Goal: Information Seeking & Learning: Learn about a topic

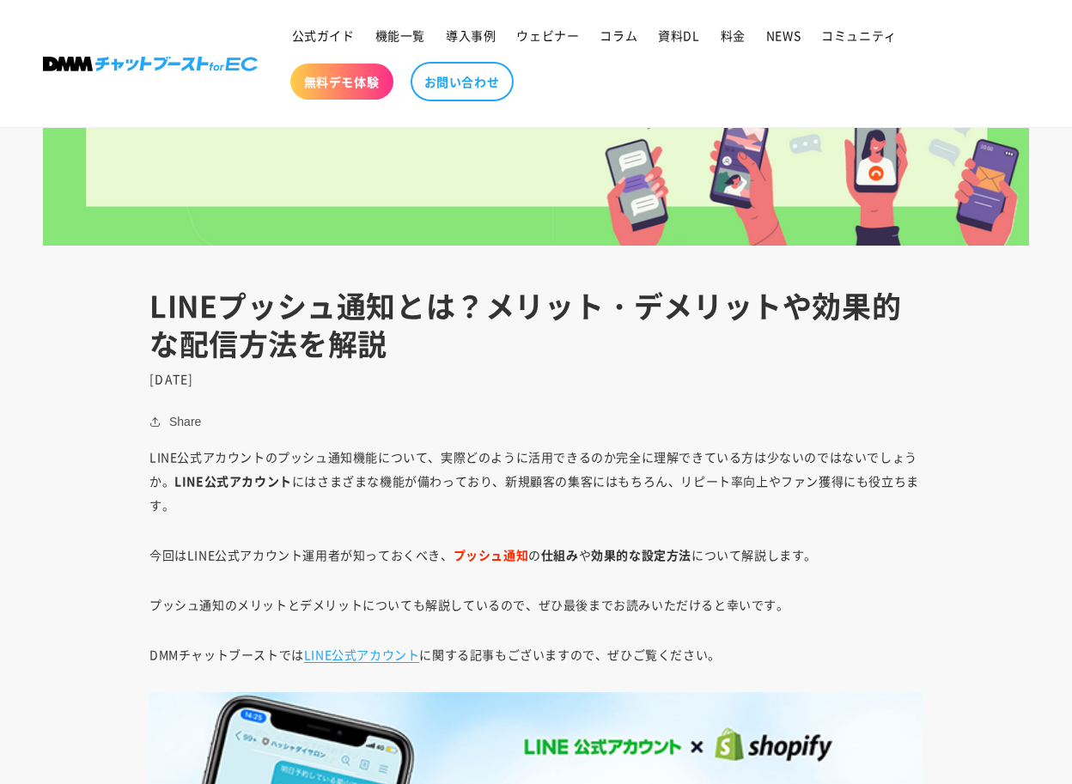
scroll to position [588, 0]
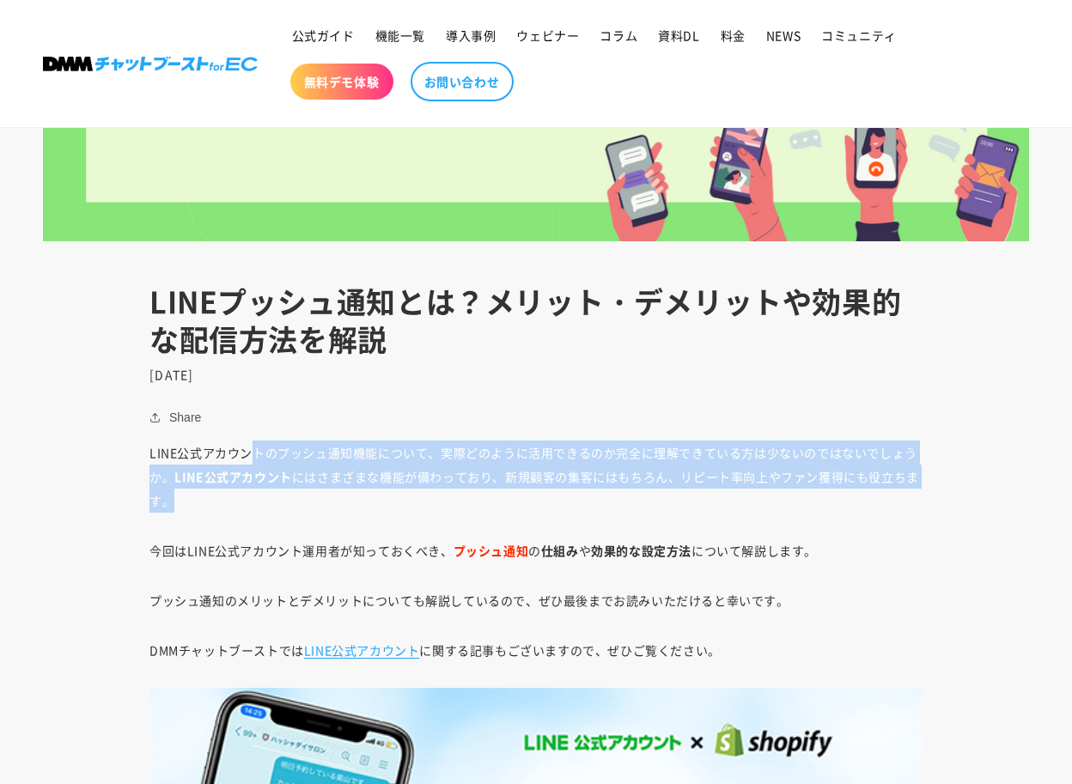
drag, startPoint x: 255, startPoint y: 453, endPoint x: 404, endPoint y: 504, distance: 157.8
click at [404, 504] on p "LINE公式アカウントのプッシュ通知機能について、実際どのように活用できるのか完全に理解できている方は少ないのではないでしょうか。 LINE公式アカウント に…" at bounding box center [535, 476] width 773 height 72
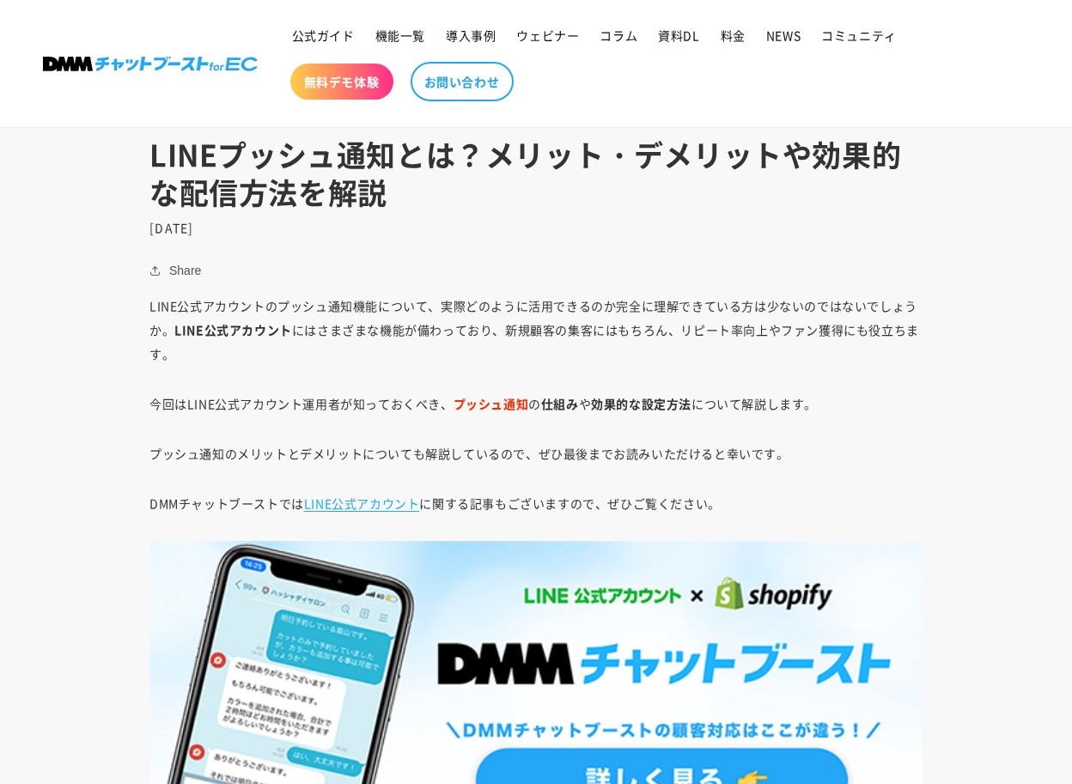
scroll to position [736, 0]
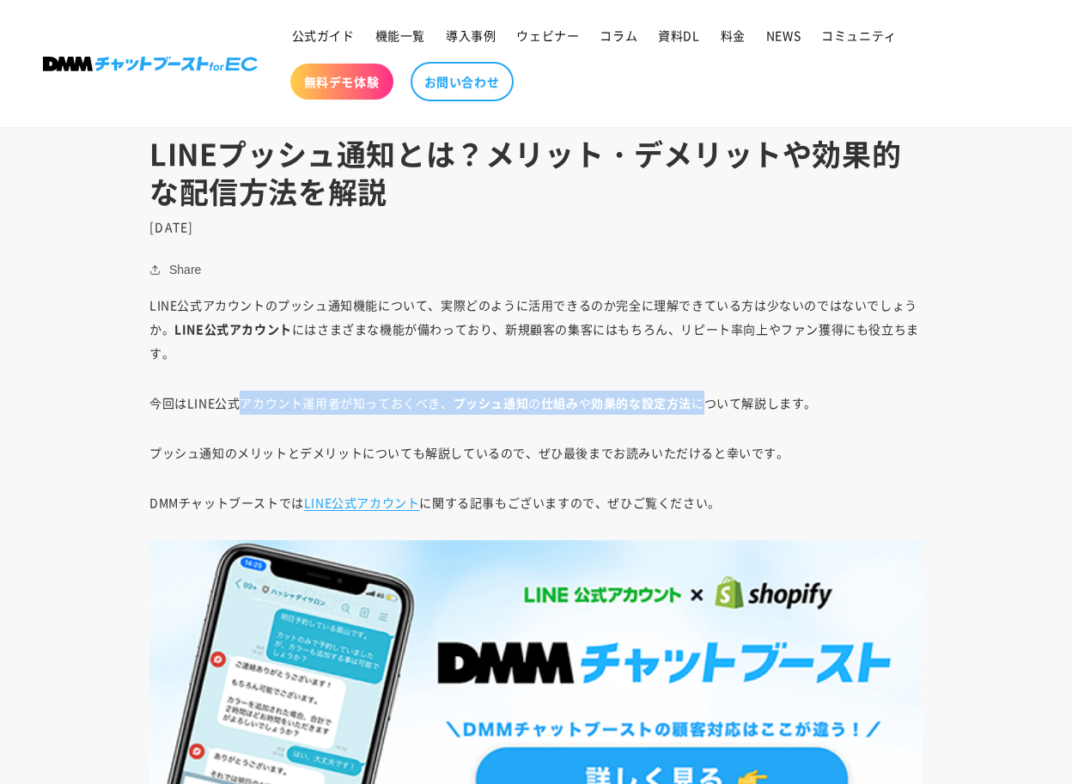
drag, startPoint x: 243, startPoint y: 401, endPoint x: 680, endPoint y: 405, distance: 437.1
click at [680, 405] on p "今回はLINE公式アカウント運用者が知っておくべき、 プッシュ通知 の 仕組み や 効果的な設定方法 について解説します。" at bounding box center [535, 403] width 773 height 24
click at [680, 405] on strong "効果的な設定方法" at bounding box center [641, 402] width 100 height 17
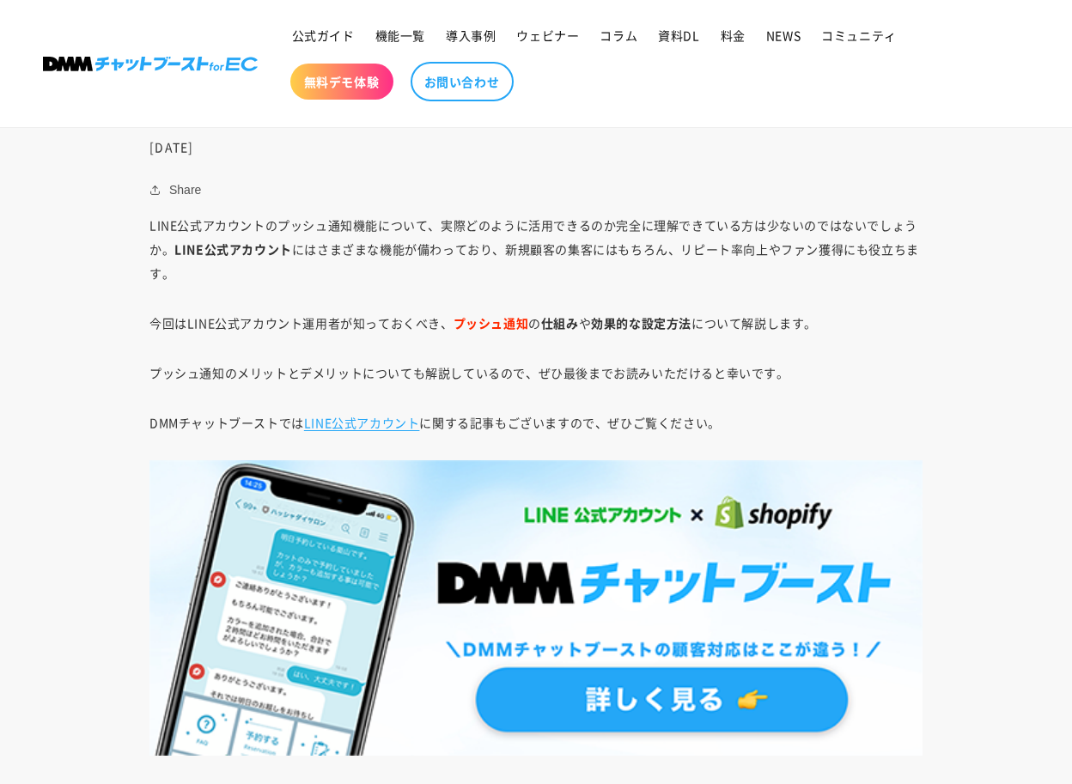
scroll to position [822, 0]
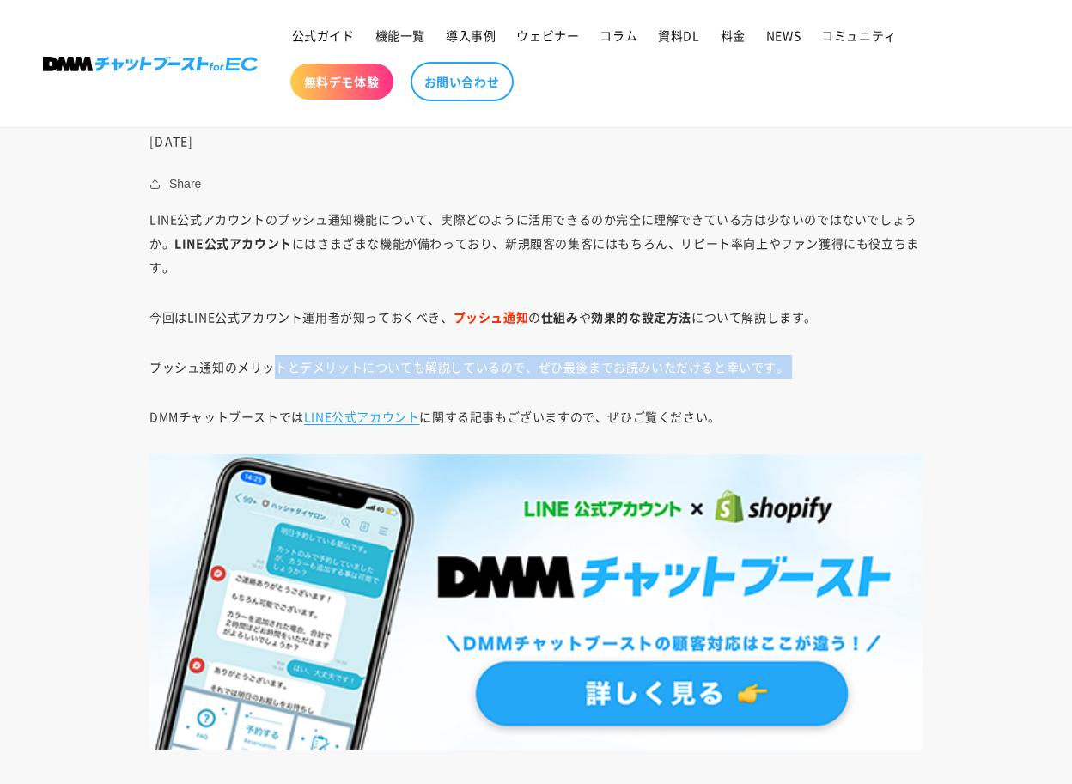
drag, startPoint x: 274, startPoint y: 370, endPoint x: 762, endPoint y: 384, distance: 487.9
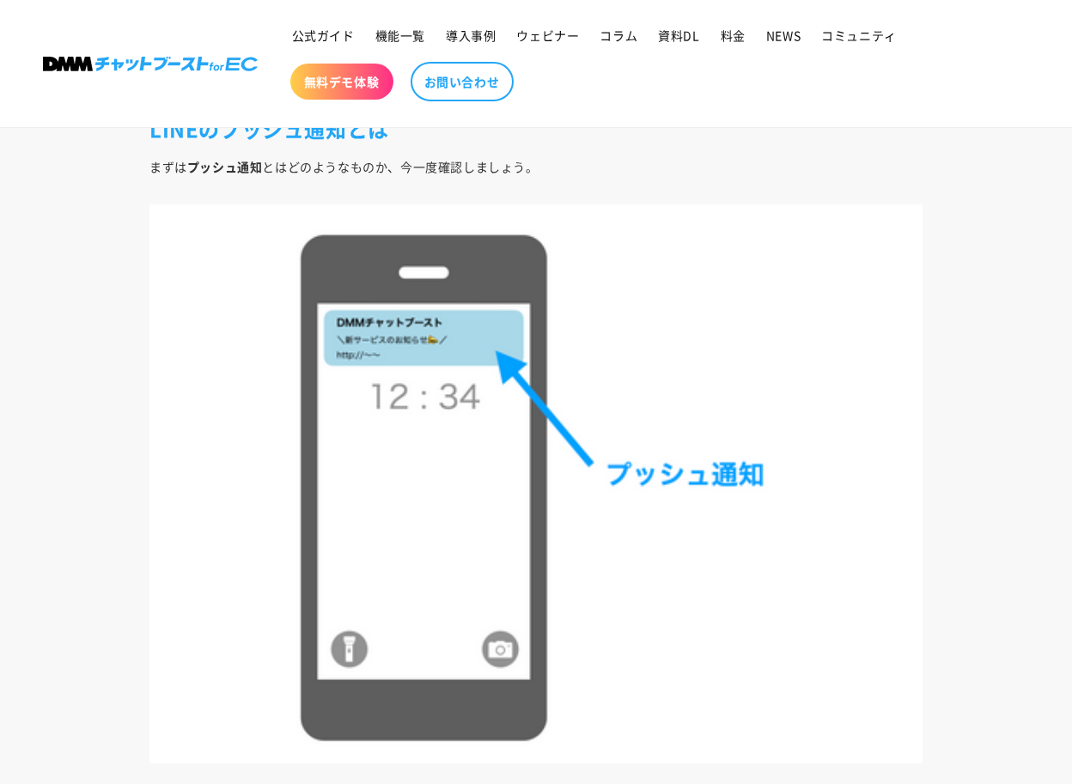
scroll to position [1829, 0]
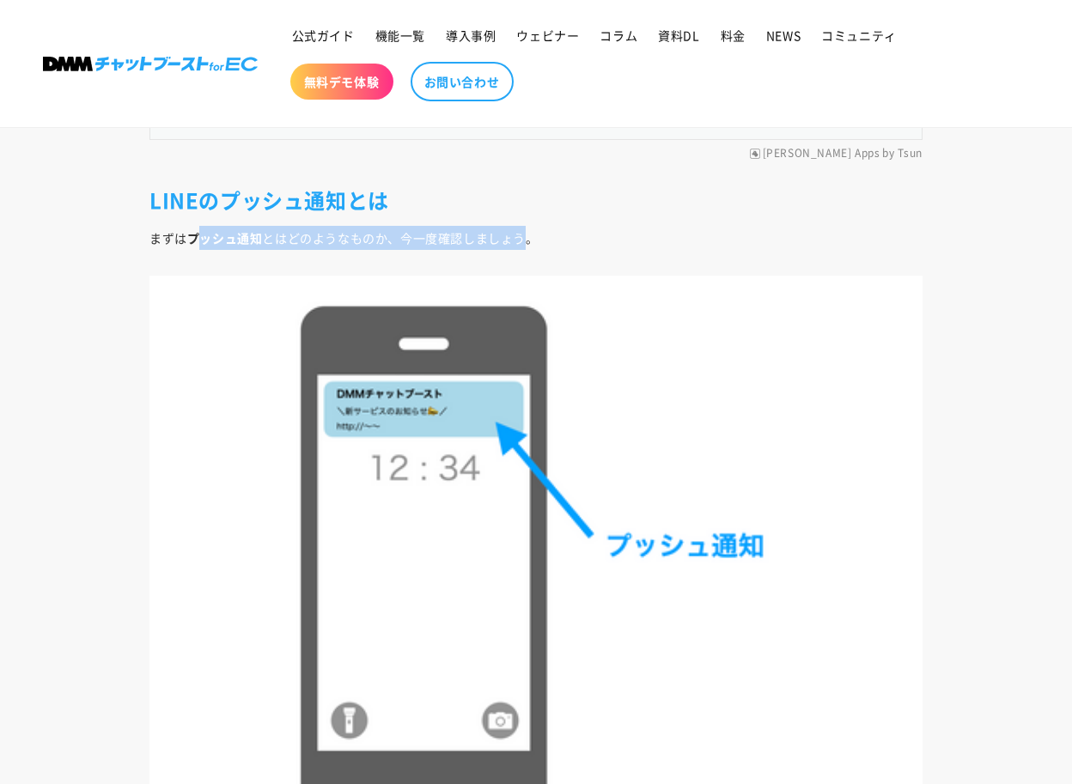
drag, startPoint x: 198, startPoint y: 243, endPoint x: 524, endPoint y: 250, distance: 325.5
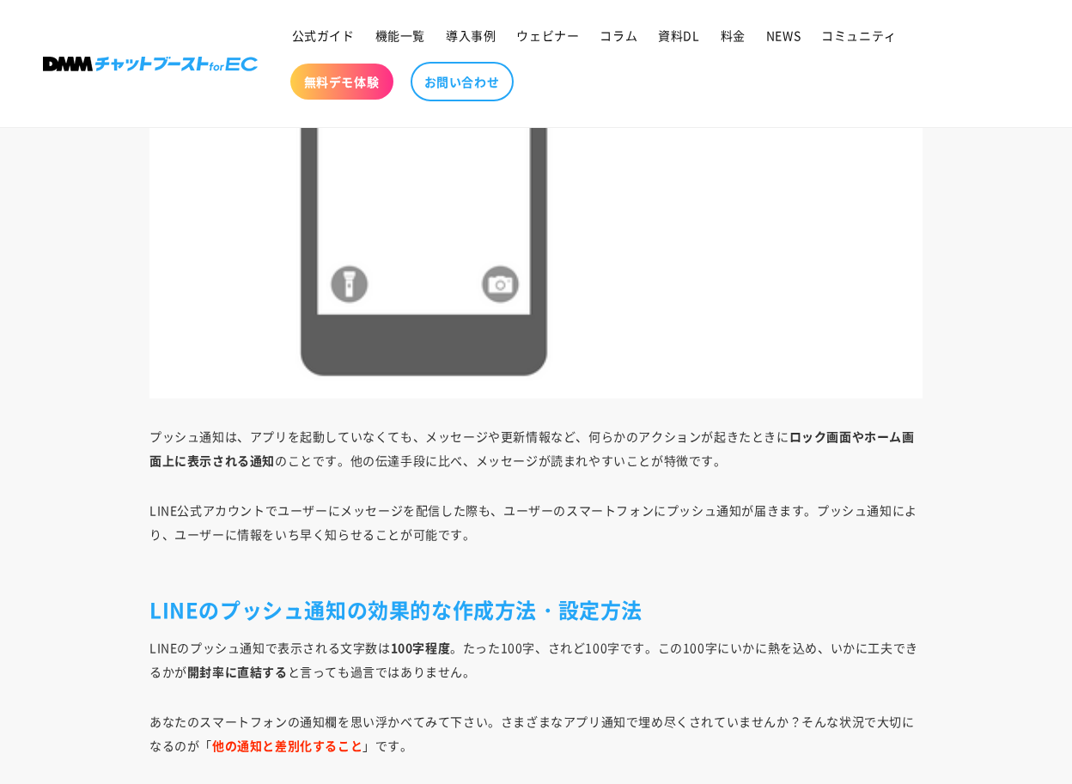
scroll to position [2309, 0]
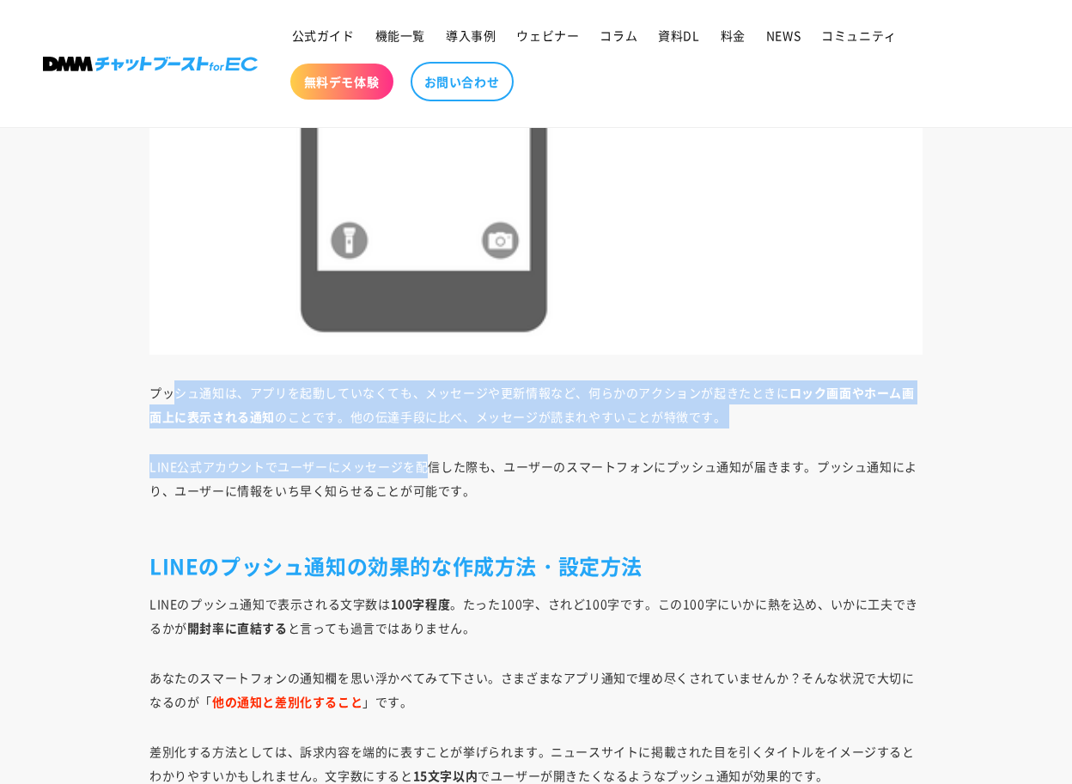
drag, startPoint x: 180, startPoint y: 393, endPoint x: 431, endPoint y: 481, distance: 265.6
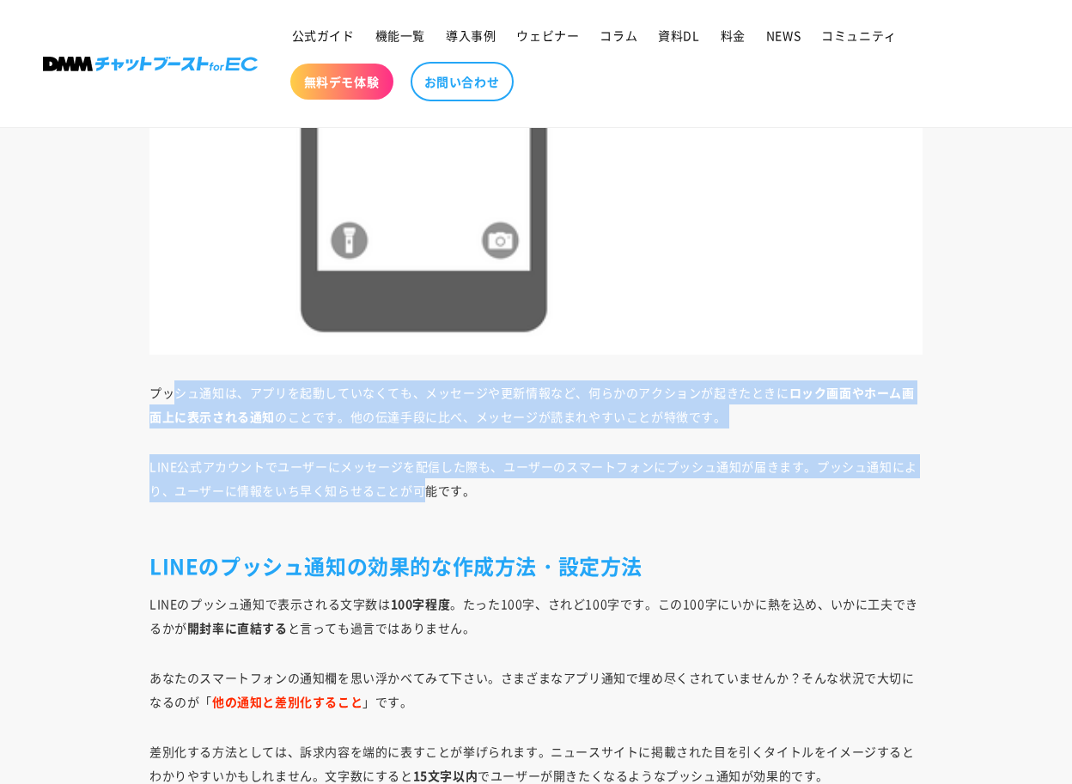
click at [431, 481] on p "LINE公式アカウントでユーザーにメッセージを配信した際も、ユーザーのスマートフォンにプッシュ通知が届きます。プッシュ通知により、ユーザーに情報をいち早く知ら…" at bounding box center [535, 490] width 773 height 72
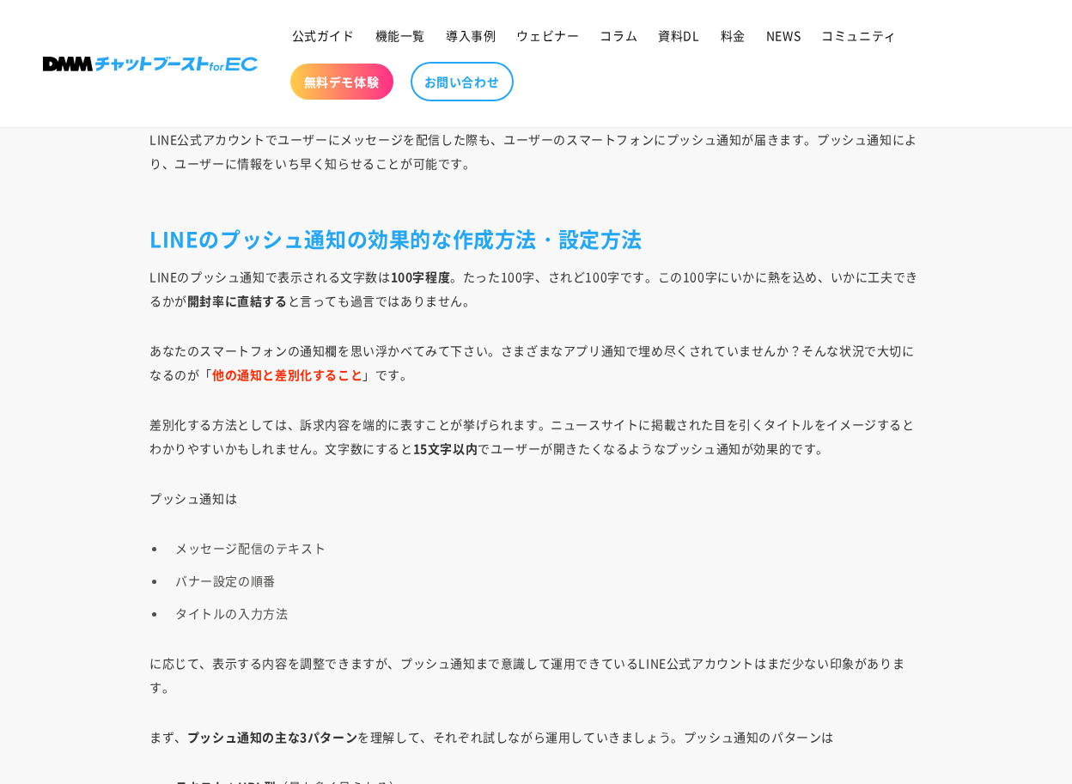
scroll to position [2624, 0]
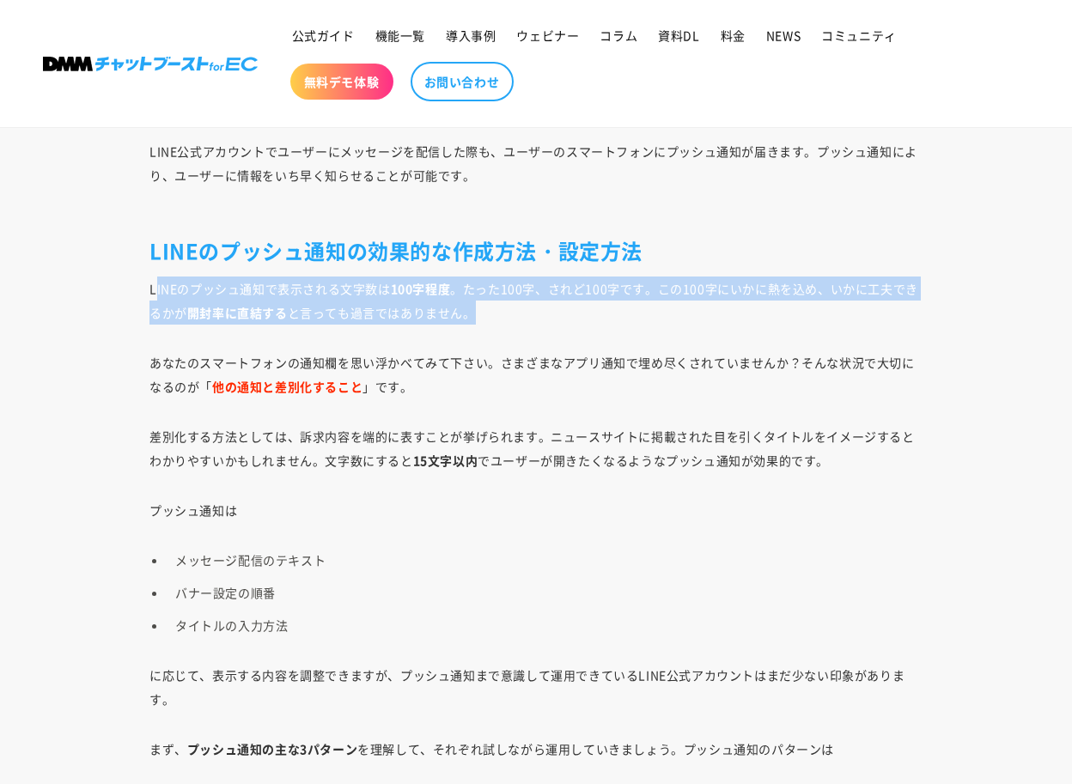
drag, startPoint x: 156, startPoint y: 289, endPoint x: 486, endPoint y: 301, distance: 329.9
click at [486, 301] on p "LINEのプッシュ通知で表示される文字数は 100字程度 。たった100字、されど100字です。この100字にいかに熱を込め、いかに工夫できるかが 開封率に直…" at bounding box center [535, 300] width 773 height 48
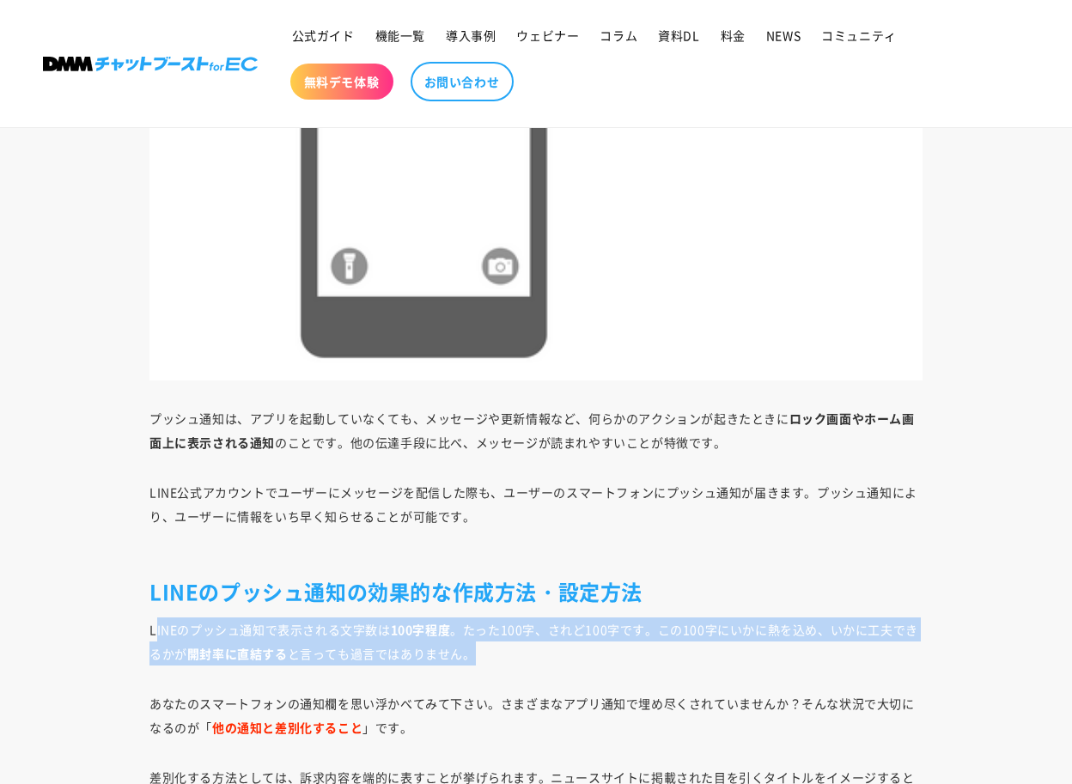
scroll to position [2626, 0]
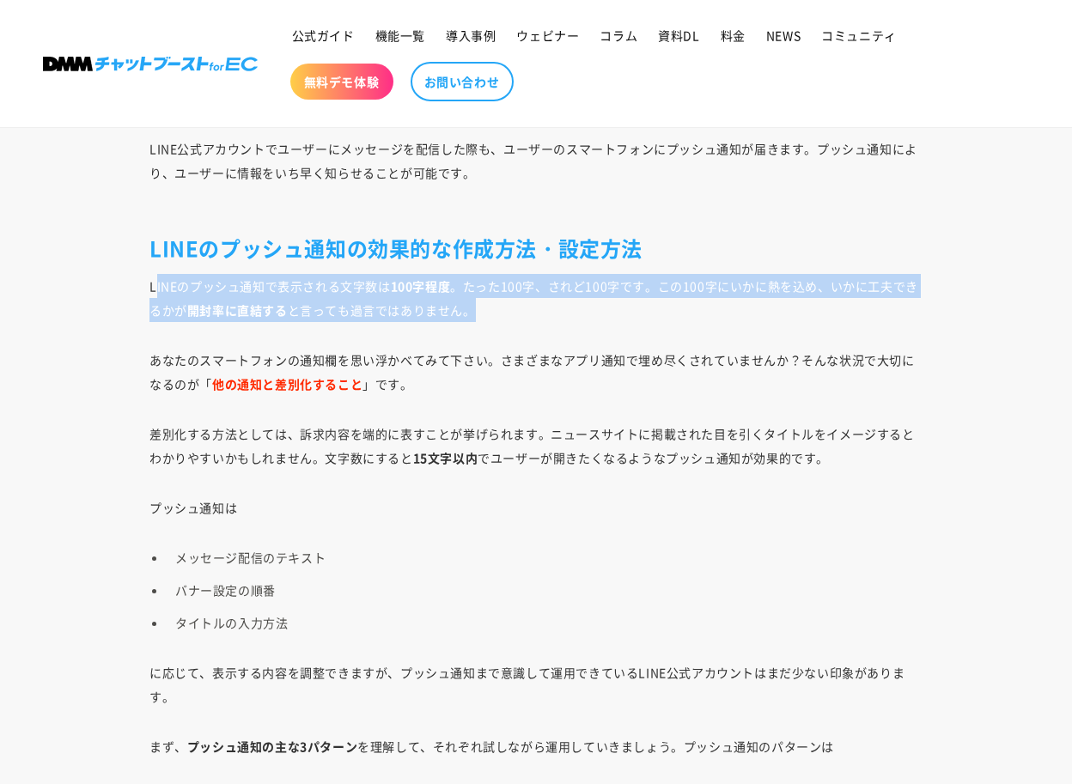
click at [681, 282] on p "LINEのプッシュ通知で表示される文字数は 100字程度 。たった100字、されど100字です。この100字にいかに熱を込め、いかに工夫できるかが 開封率に直…" at bounding box center [535, 298] width 773 height 48
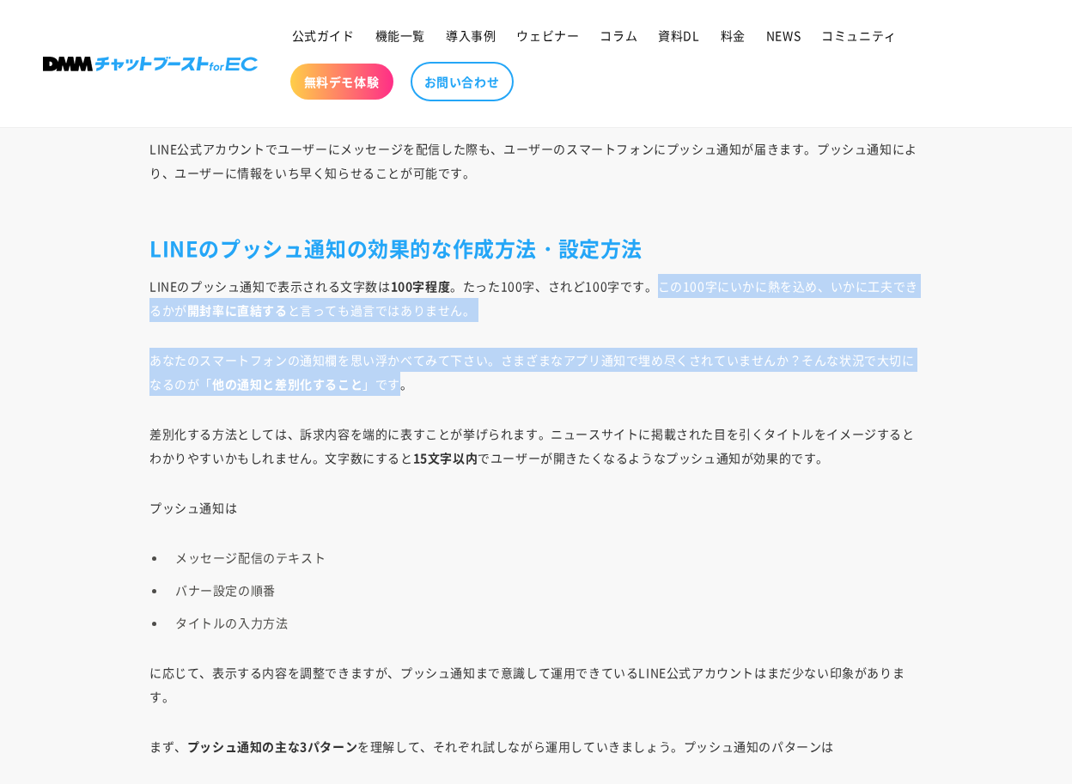
drag, startPoint x: 659, startPoint y: 282, endPoint x: 406, endPoint y: 392, distance: 275.8
click at [406, 392] on p "あなたのスマートフォンの通知欄を思い浮かべてみて下さい。さまざまなアプリ通知で埋め尽くされていませんか？そんな状況で大切になるのが「 他の通知と差別化すること…" at bounding box center [535, 372] width 773 height 48
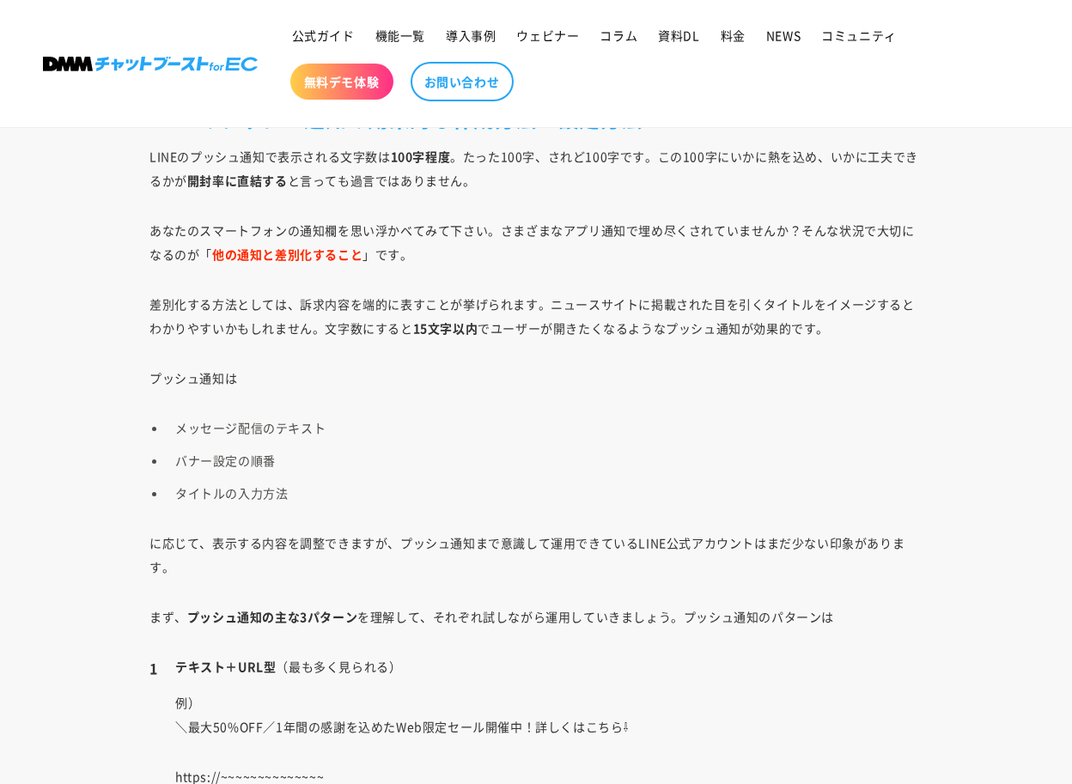
scroll to position [2757, 0]
drag, startPoint x: 174, startPoint y: 428, endPoint x: 371, endPoint y: 433, distance: 196.7
click at [371, 433] on li "メッセージ配信のテキスト" at bounding box center [545, 427] width 756 height 24
drag, startPoint x: 181, startPoint y: 458, endPoint x: 383, endPoint y: 458, distance: 201.8
click at [383, 458] on li "バナー設定の順番" at bounding box center [545, 459] width 756 height 24
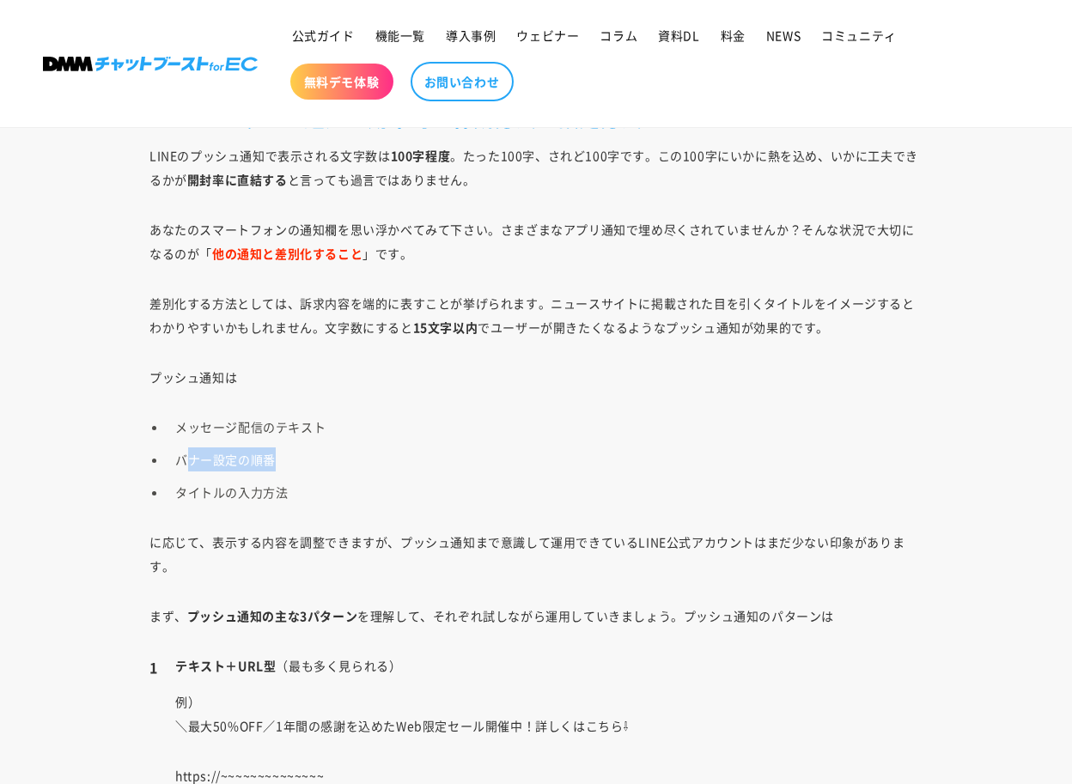
click at [383, 458] on li "バナー設定の順番" at bounding box center [545, 459] width 756 height 24
drag, startPoint x: 182, startPoint y: 494, endPoint x: 371, endPoint y: 494, distance: 188.9
click at [371, 494] on li "タイトルの入力方法" at bounding box center [545, 492] width 756 height 24
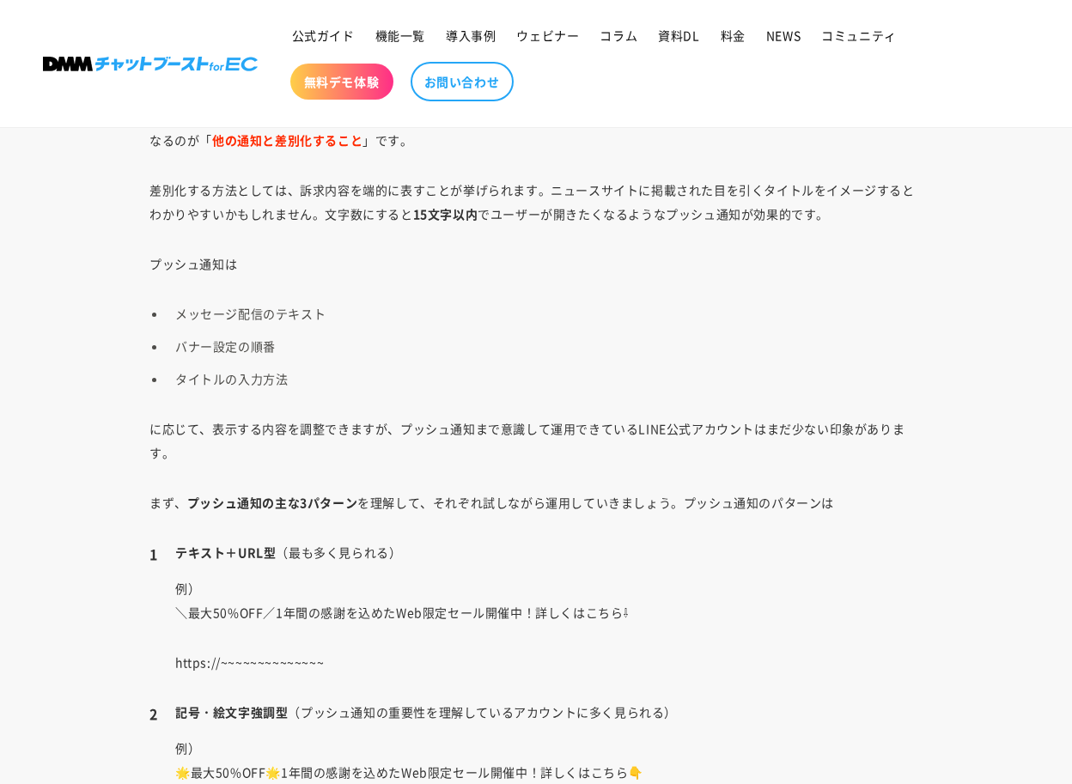
scroll to position [2873, 0]
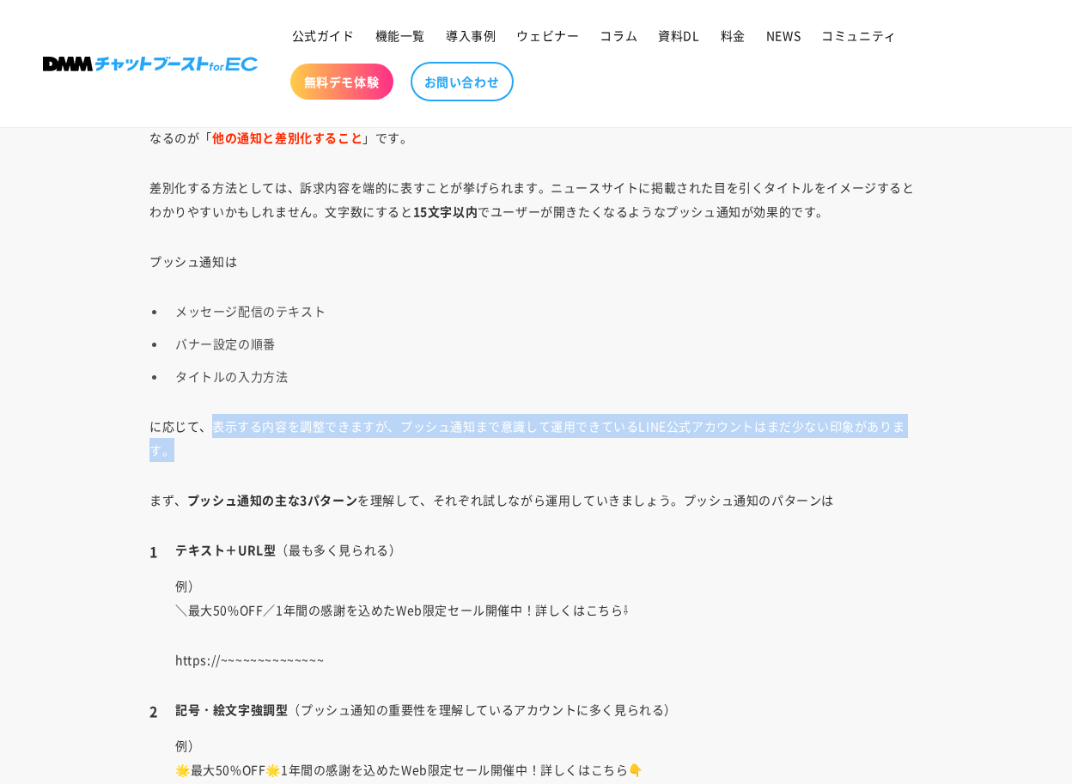
drag, startPoint x: 213, startPoint y: 428, endPoint x: 639, endPoint y: 445, distance: 426.2
click at [639, 445] on p "に応じて、表示する内容を調整できますが、プッシュ通知まで意識して運用できているLINE公式アカウントはまだ少ない印象があります。" at bounding box center [535, 438] width 773 height 48
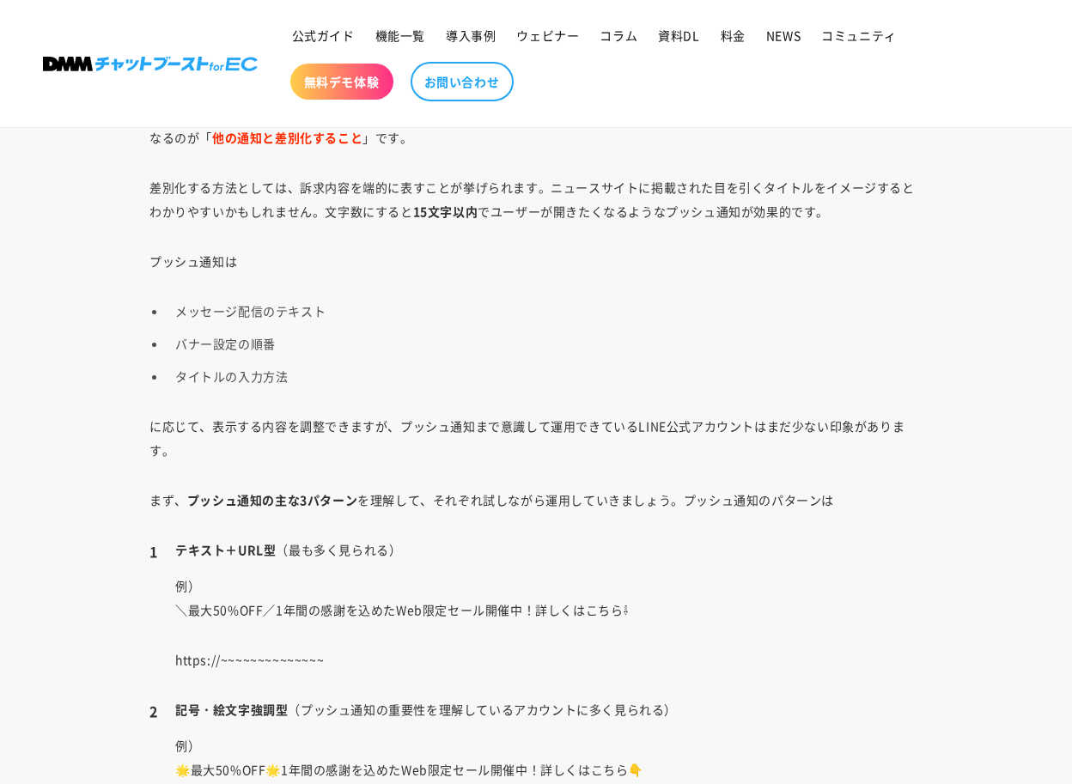
click at [443, 489] on p "まず、 プッシュ通知の主な3パターン を理解して、それぞれ試しながら運用していきましょう。プッシュ通知のパターンは" at bounding box center [535, 500] width 773 height 24
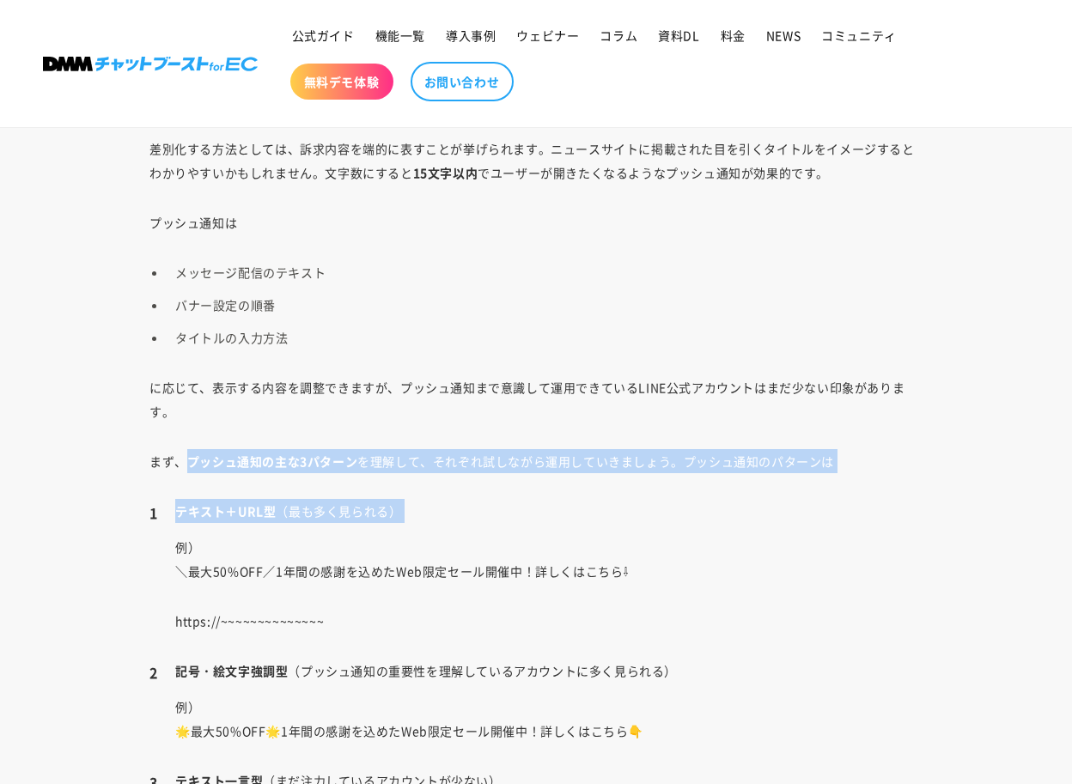
drag, startPoint x: 191, startPoint y: 460, endPoint x: 422, endPoint y: 526, distance: 240.2
click at [422, 526] on li "テキスト＋URL型 （最も多く見られる） 例） ＼最大50%OFF／1年間の感謝を込めたWeb限定セール開催中！詳しくはこちら⇩ https://~~~~~~…" at bounding box center [535, 566] width 773 height 134
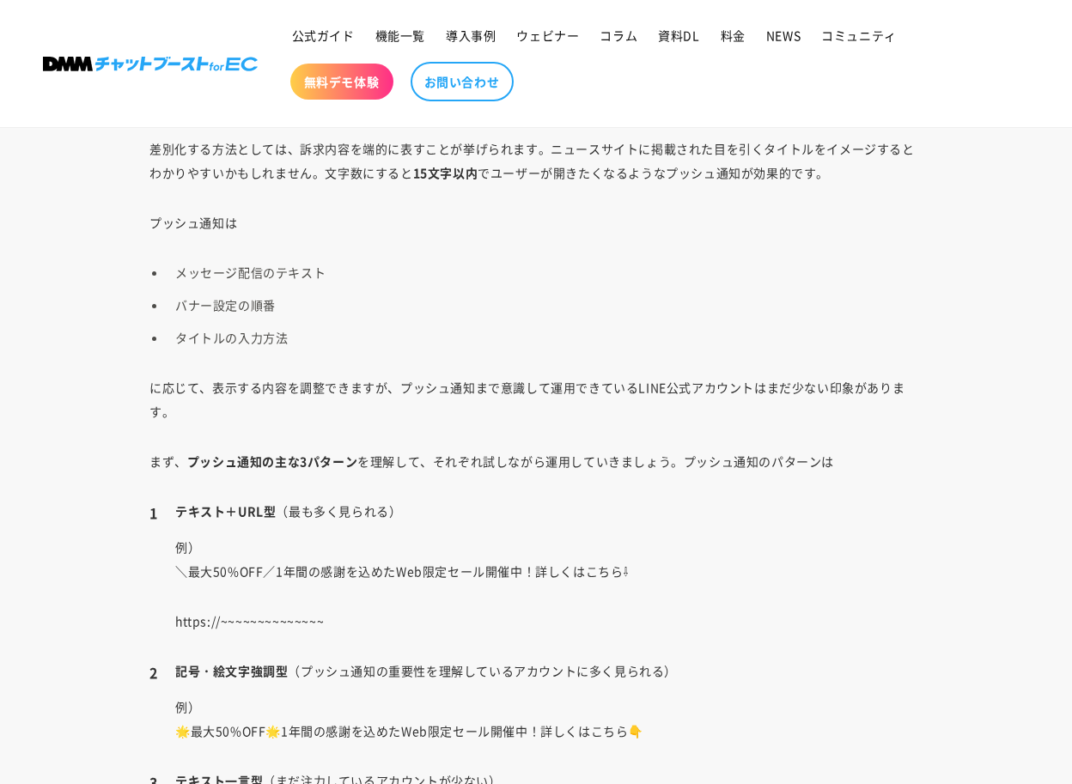
scroll to position [2981, 0]
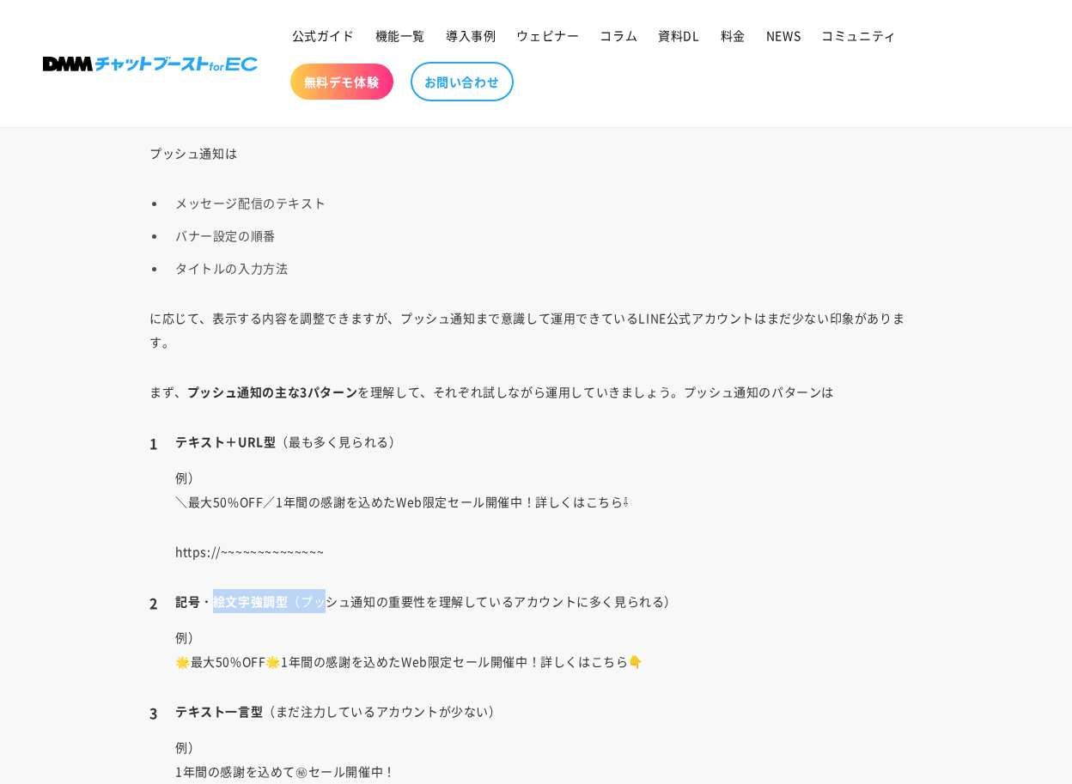
drag, startPoint x: 209, startPoint y: 598, endPoint x: 325, endPoint y: 598, distance: 115.9
click at [325, 598] on li "記号・絵文字強調型 （プッシュ通知の重要性を理解しているアカウントに多く見られる） 例） 🌟最大50%OFF🌟1年間の感謝を込めたWeb限定セール開催中！詳し…" at bounding box center [535, 631] width 773 height 84
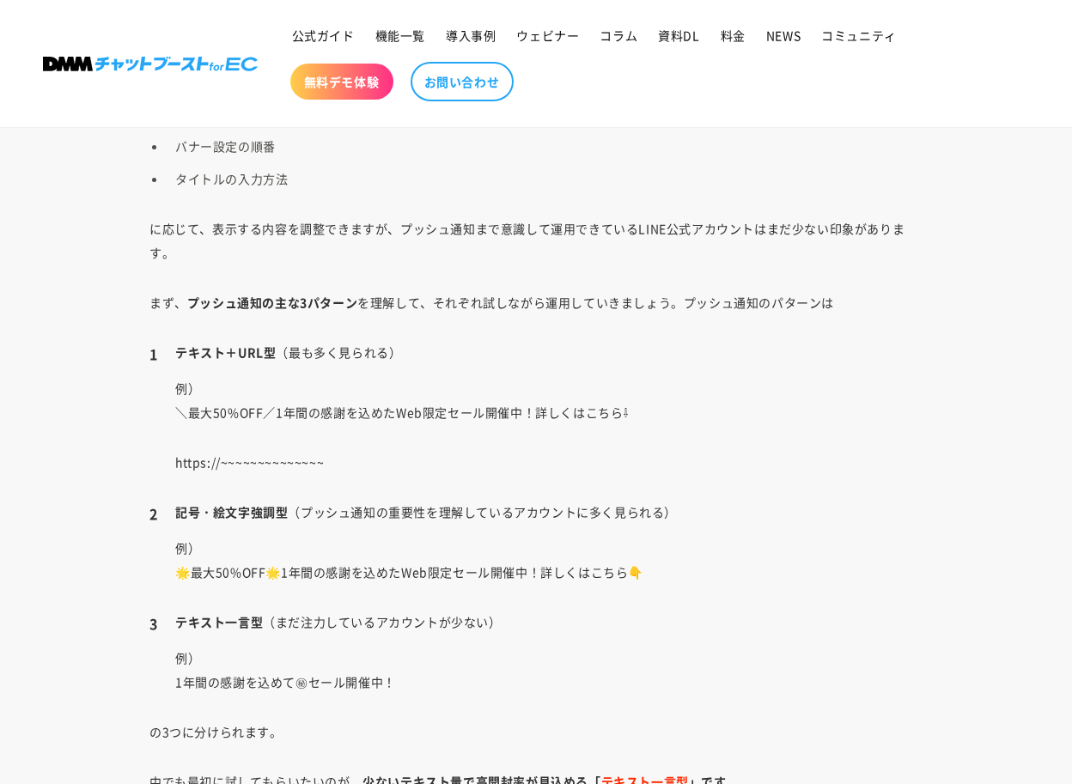
scroll to position [3191, 0]
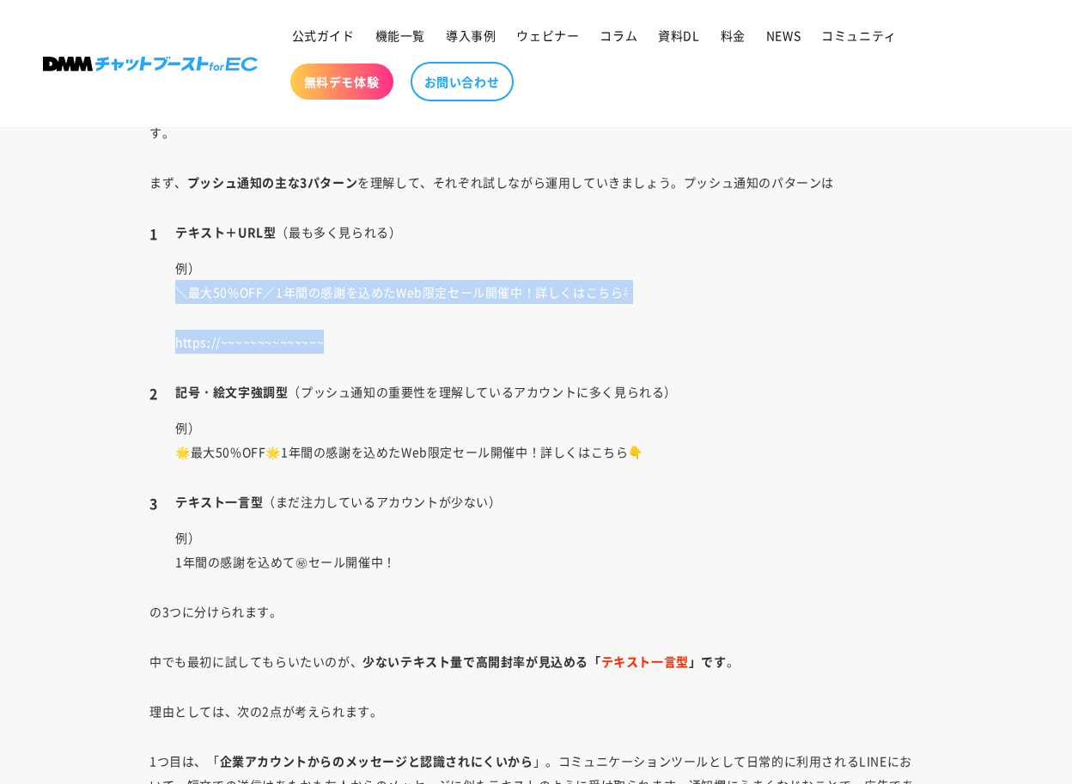
drag, startPoint x: 178, startPoint y: 291, endPoint x: 398, endPoint y: 337, distance: 224.5
click at [398, 337] on li "テキスト＋URL型 （最も多く見られる） 例） ＼最大50%OFF／1年間の感謝を込めたWeb限定セール開催中！詳しくはこちら⇩ https://~~~~~~…" at bounding box center [535, 287] width 773 height 134
click at [398, 337] on p "https://~~~~~~~~~~~~~~" at bounding box center [548, 342] width 747 height 24
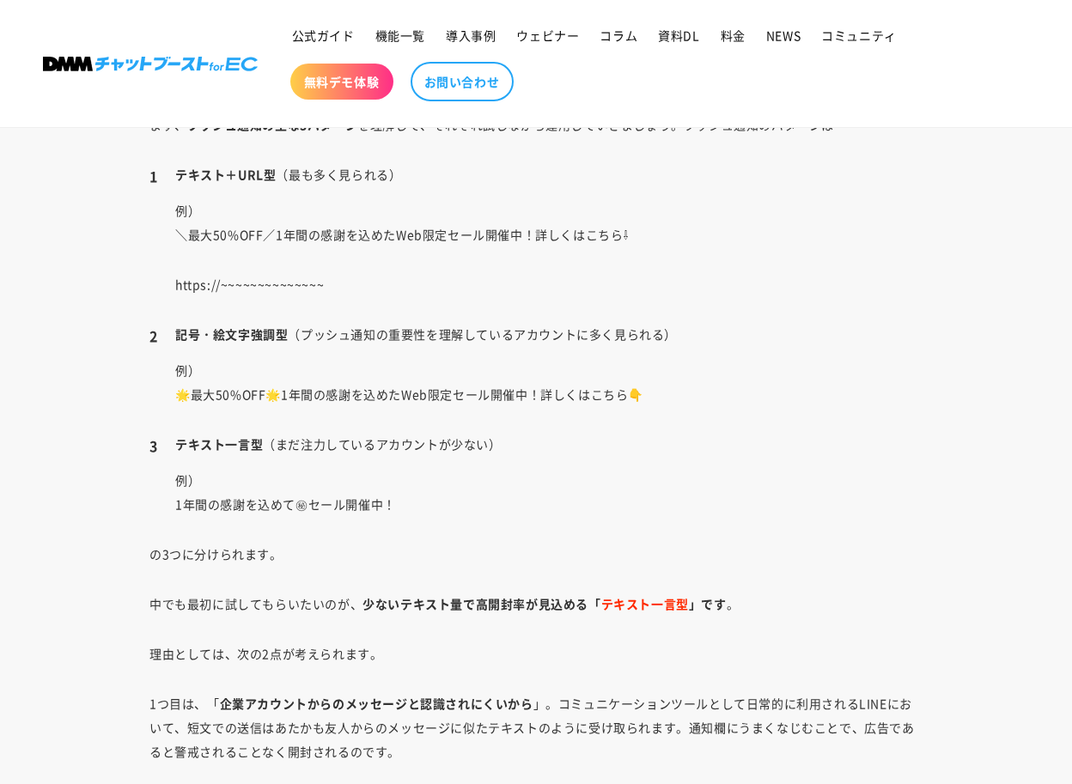
scroll to position [3250, 0]
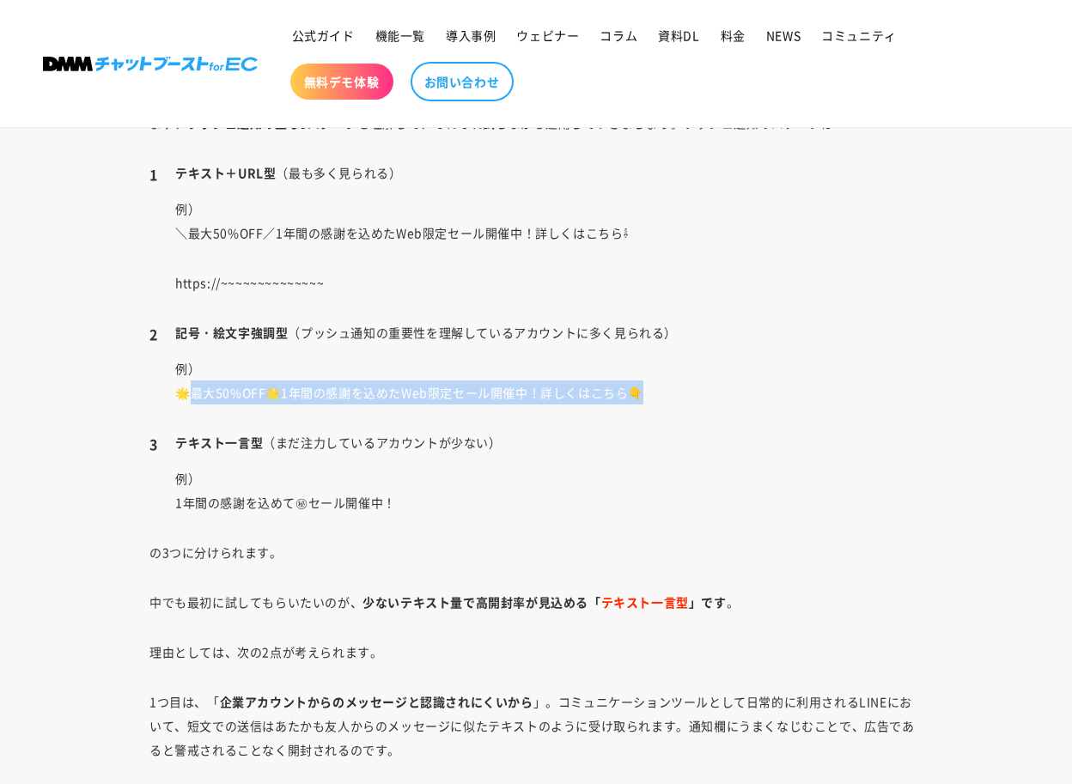
drag, startPoint x: 185, startPoint y: 391, endPoint x: 663, endPoint y: 394, distance: 477.4
click at [663, 394] on p "例） 🌟最大50%OFF🌟1年間の感謝を込めたWeb限定セール開催中！詳しくはこちら👇" at bounding box center [548, 380] width 747 height 48
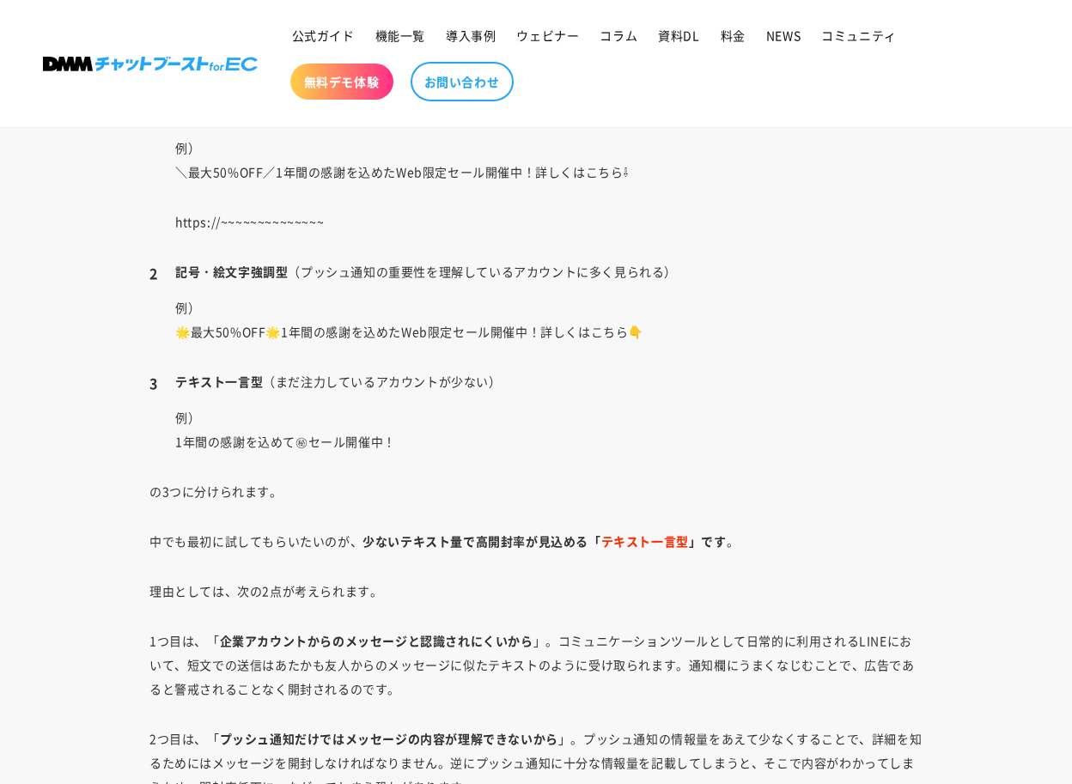
scroll to position [3314, 0]
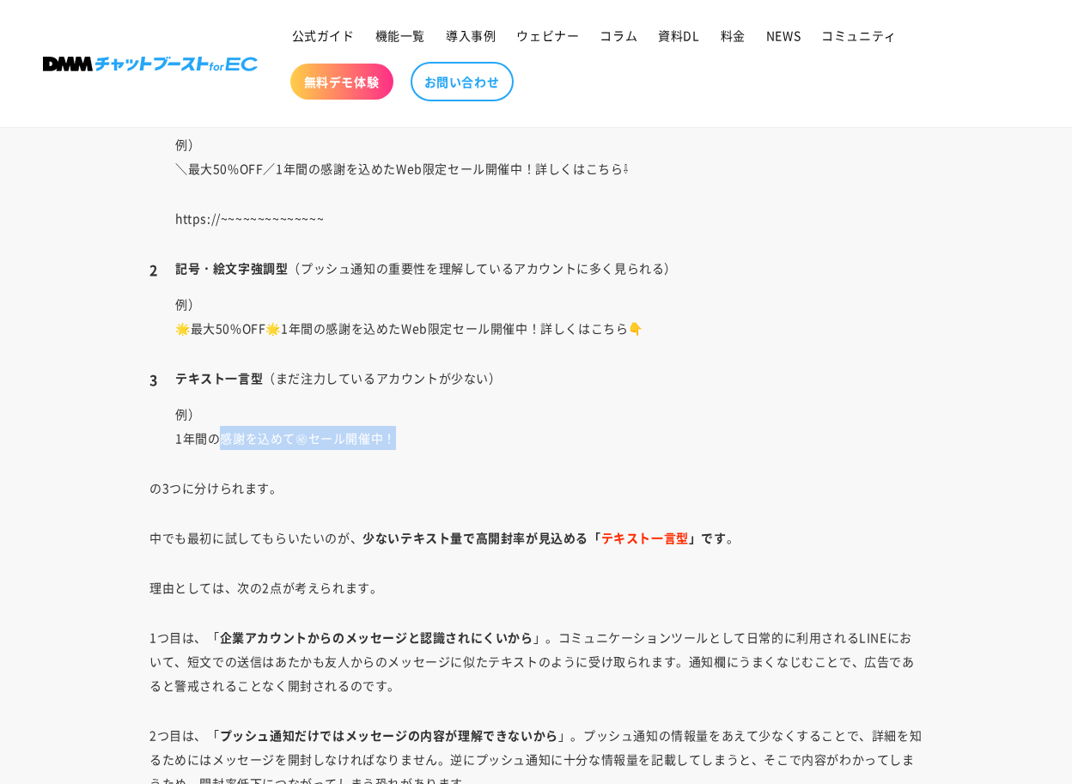
drag, startPoint x: 219, startPoint y: 440, endPoint x: 537, endPoint y: 430, distance: 318.7
click at [537, 430] on p "例） 1年間の感謝を込めて㊙セール開催中！" at bounding box center [548, 426] width 747 height 48
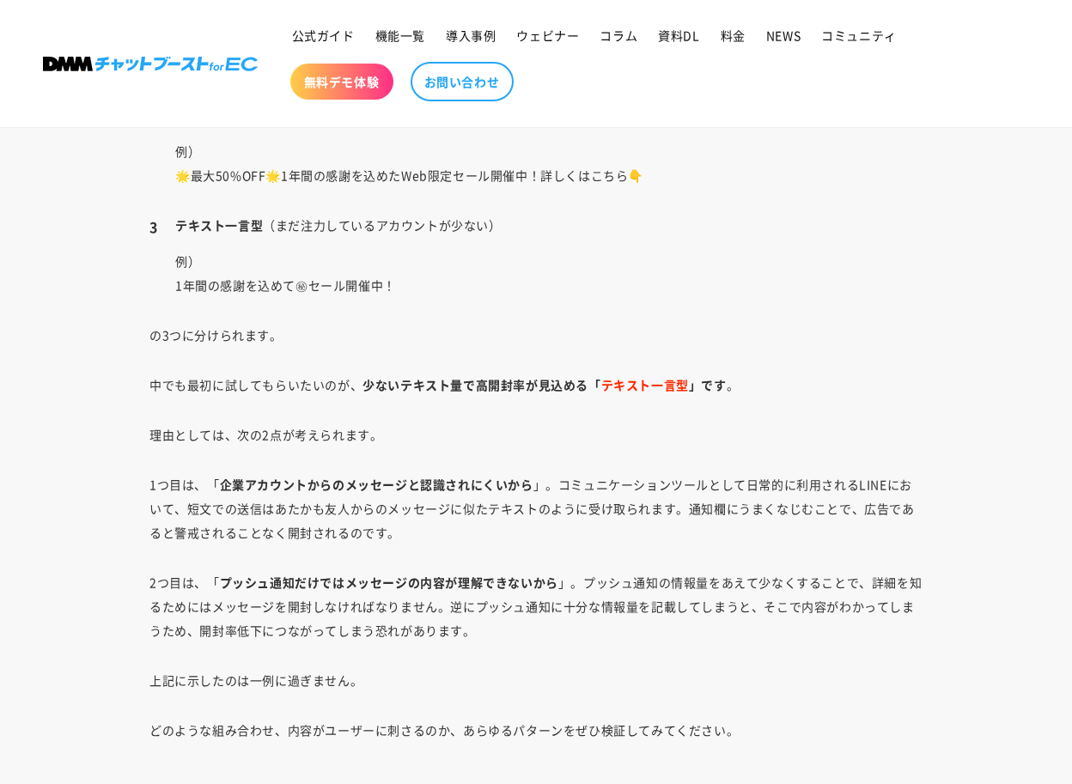
scroll to position [3465, 0]
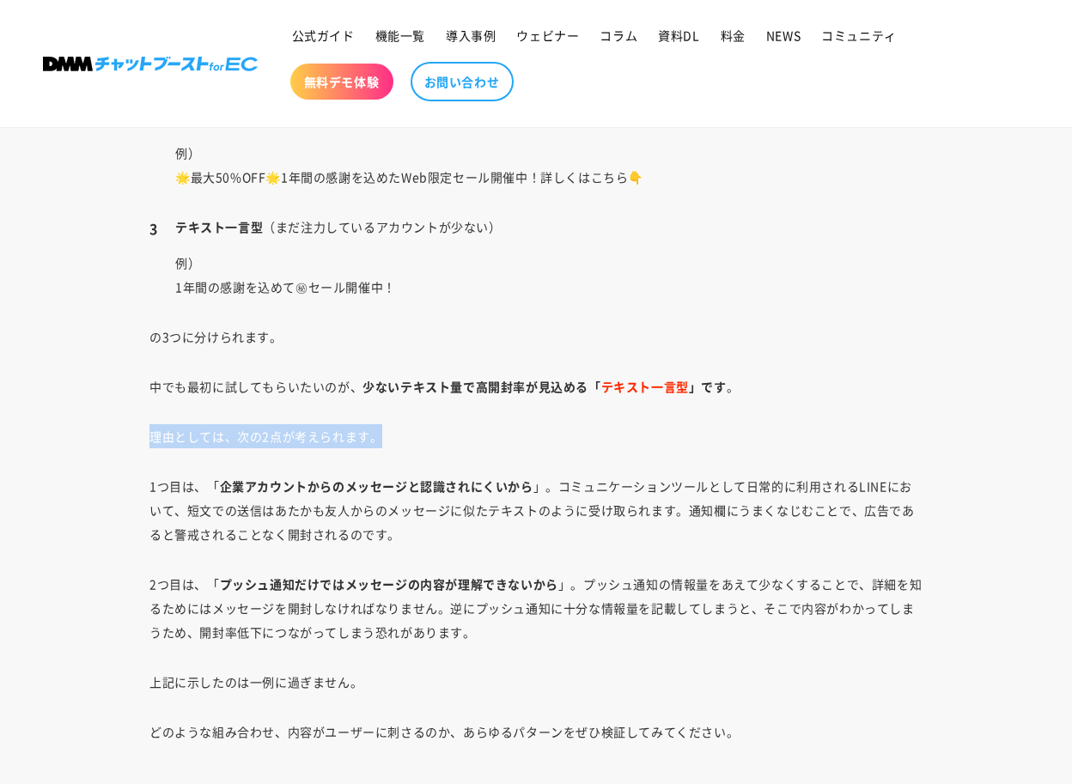
drag, startPoint x: 150, startPoint y: 440, endPoint x: 450, endPoint y: 445, distance: 299.7
click at [450, 445] on p "理由としては、次の2点が考えられます。" at bounding box center [535, 436] width 773 height 24
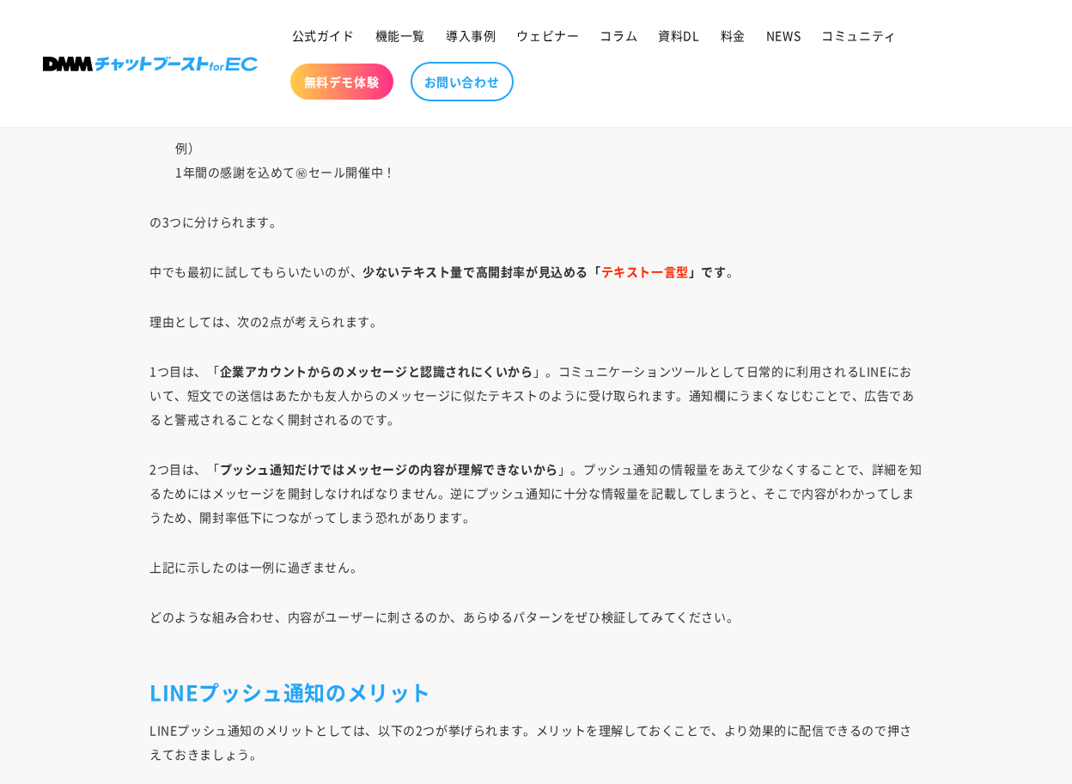
scroll to position [3587, 0]
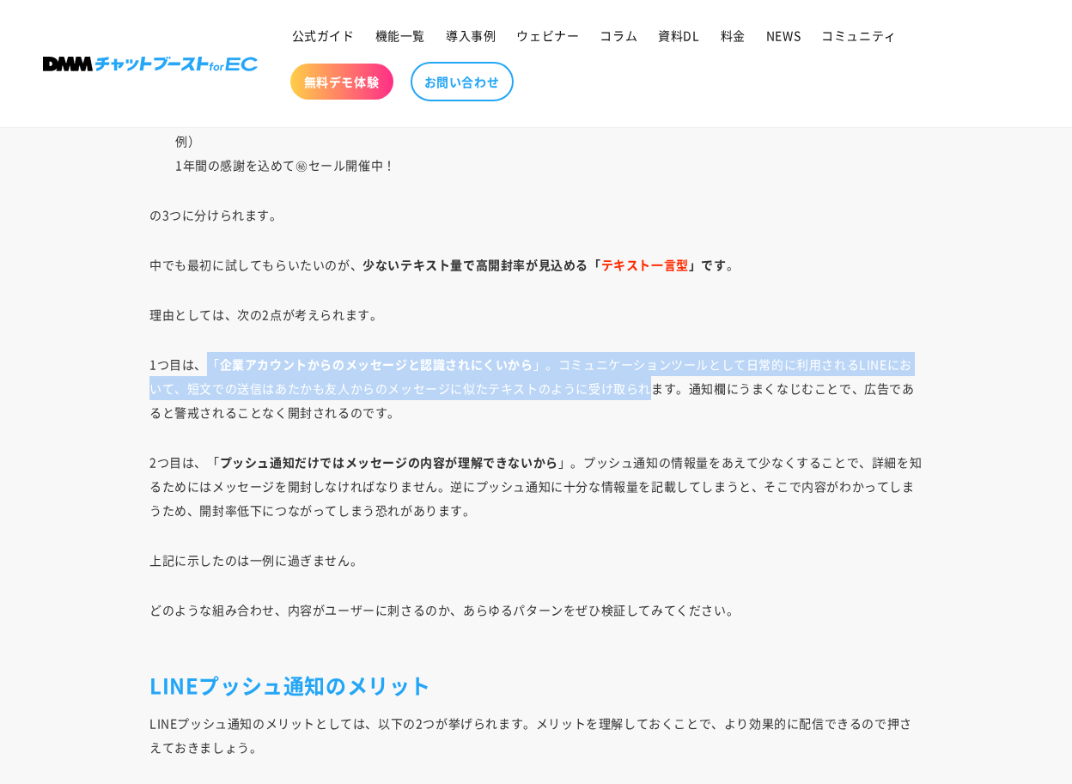
drag, startPoint x: 209, startPoint y: 361, endPoint x: 652, endPoint y: 395, distance: 443.4
click at [652, 395] on p "1つ目は、「 企業アカウントからのメッセージと認識されにくいから 」。コミュニケーションツールとして日常的に利用されるLINEにおいて、短文での送信はあたかも…" at bounding box center [535, 388] width 773 height 72
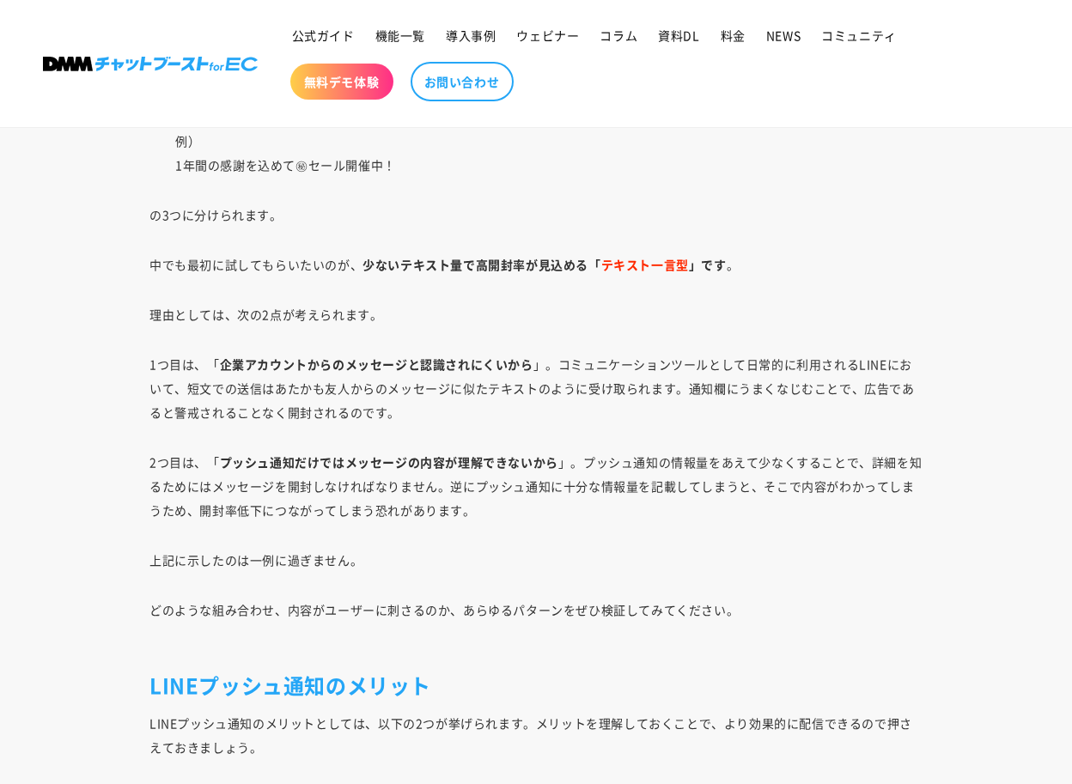
click at [391, 380] on p "1つ目は、「 企業アカウントからのメッセージと認識されにくいから 」。コミュニケーションツールとして日常的に利用されるLINEにおいて、短文での送信はあたかも…" at bounding box center [535, 388] width 773 height 72
drag, startPoint x: 244, startPoint y: 387, endPoint x: 506, endPoint y: 390, distance: 261.9
click at [506, 390] on p "1つ目は、「 企業アカウントからのメッセージと認識されにくいから 」。コミュニケーションツールとして日常的に利用されるLINEにおいて、短文での送信はあたかも…" at bounding box center [535, 388] width 773 height 72
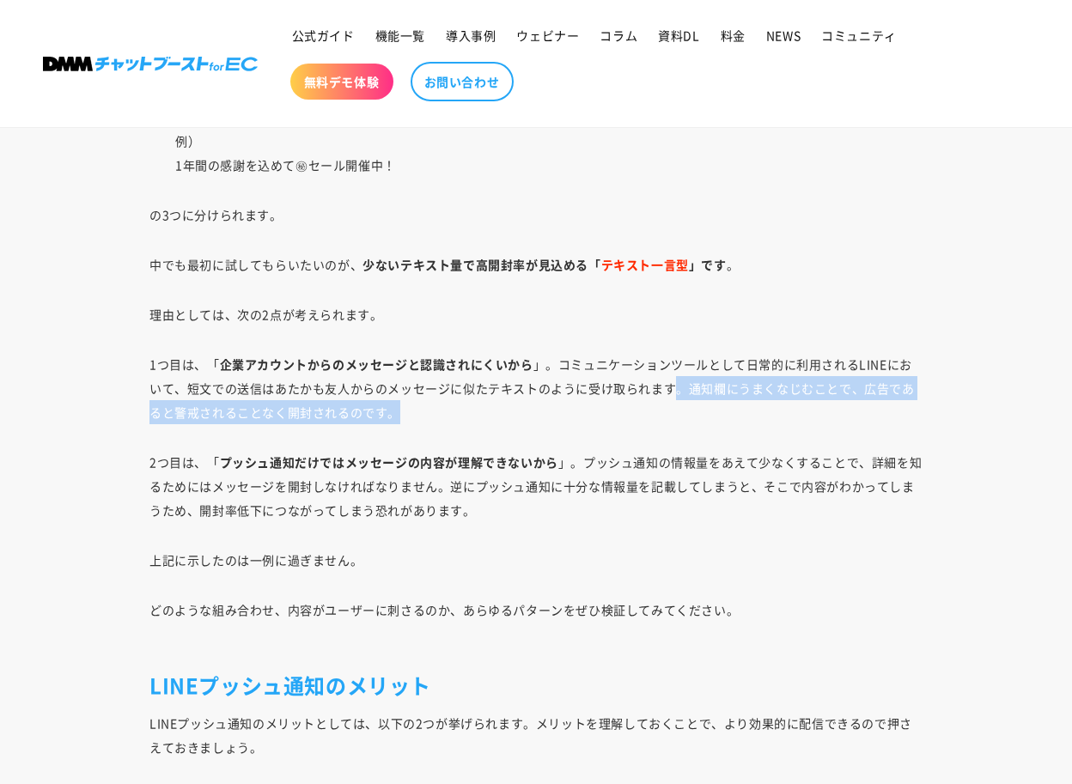
drag, startPoint x: 680, startPoint y: 390, endPoint x: 403, endPoint y: 419, distance: 278.9
click at [403, 419] on p "1つ目は、「 企業アカウントからのメッセージと認識されにくいから 」。コミュニケーションツールとして日常的に利用されるLINEにおいて、短文での送信はあたかも…" at bounding box center [535, 388] width 773 height 72
click at [397, 420] on p "1つ目は、「 企業アカウントからのメッセージと認識されにくいから 」。コミュニケーションツールとして日常的に利用されるLINEにおいて、短文での送信はあたかも…" at bounding box center [535, 388] width 773 height 72
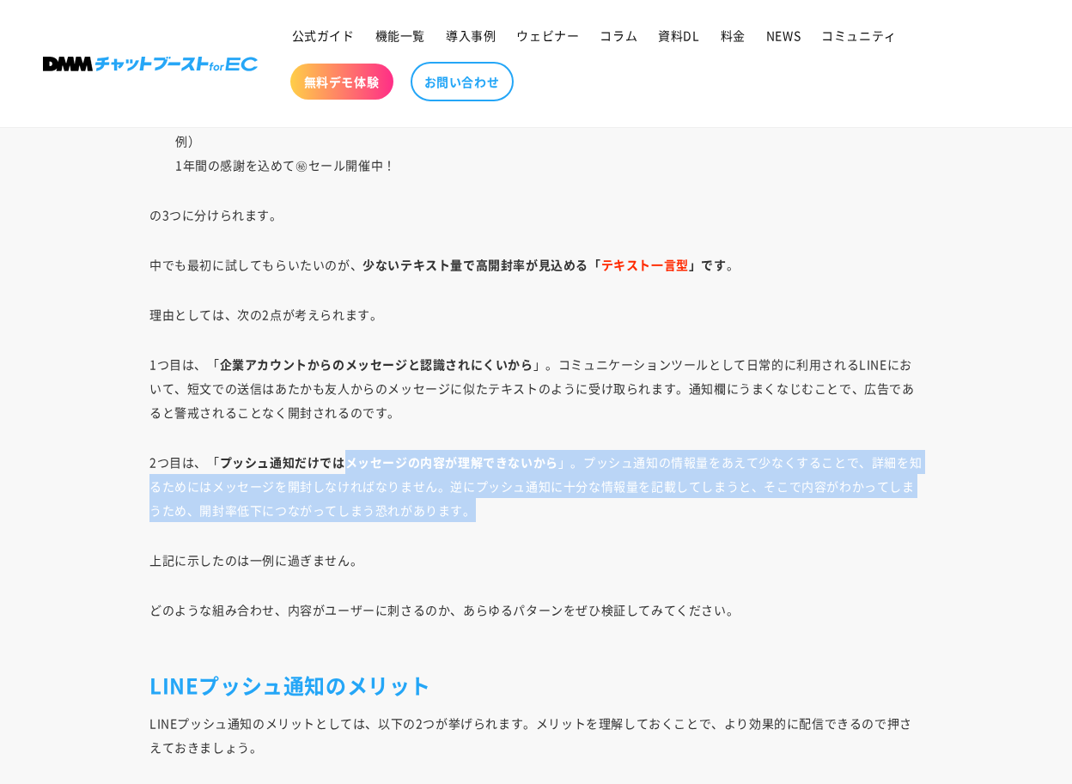
drag, startPoint x: 346, startPoint y: 461, endPoint x: 489, endPoint y: 503, distance: 149.4
click at [489, 503] on p "2つ目は、「 プッシュ通知だけではメッセージの内容が理解できないから 」。プッシュ通知の情報量をあえて少なくすることで、詳細を知るためにはメッセージを開封しな…" at bounding box center [535, 486] width 773 height 72
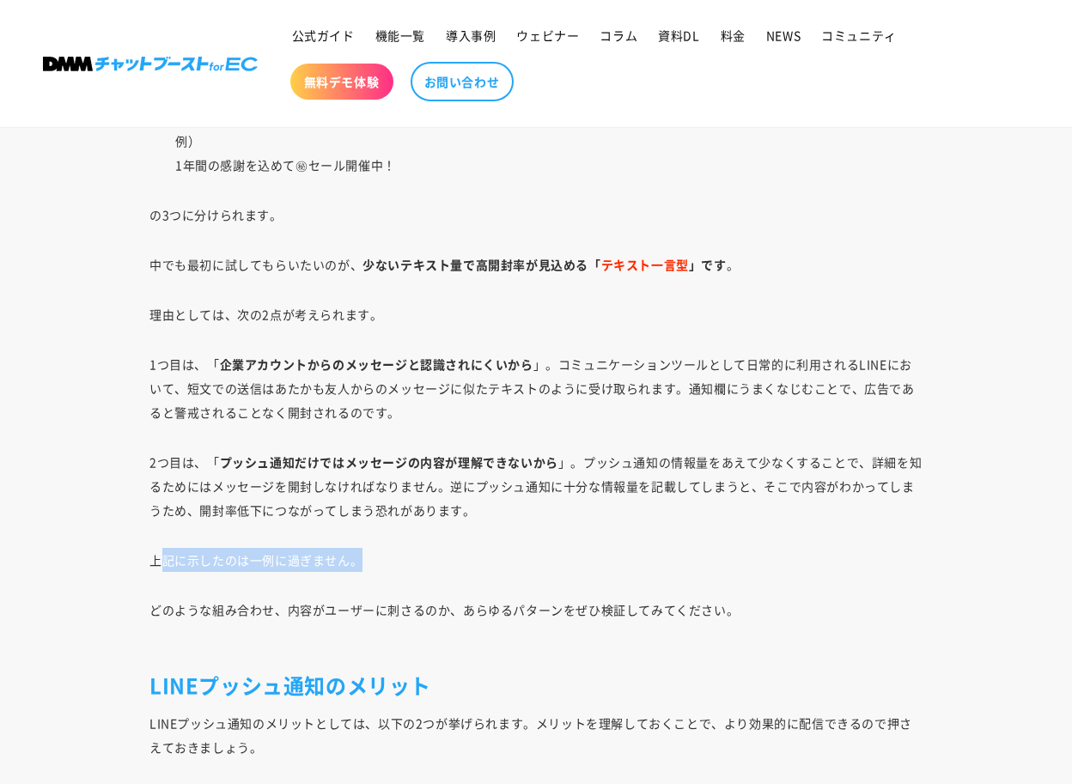
drag, startPoint x: 160, startPoint y: 560, endPoint x: 437, endPoint y: 549, distance: 277.6
click at [437, 549] on p "上記に示したのは一例に過ぎません。" at bounding box center [535, 560] width 773 height 24
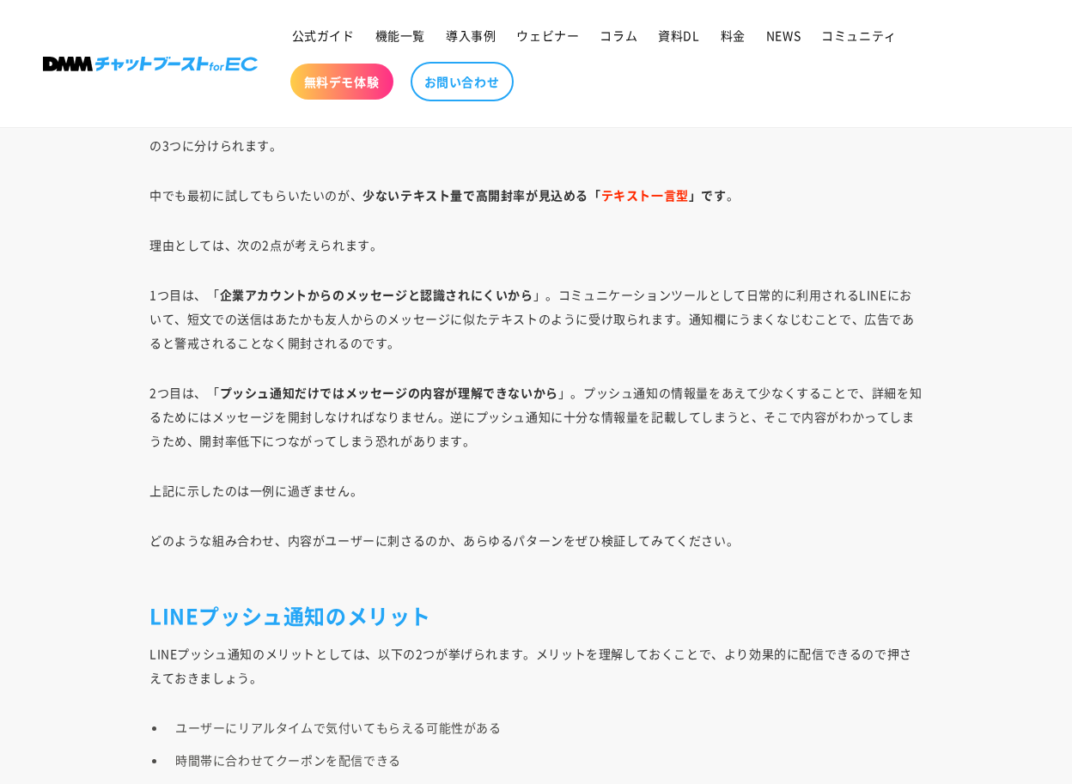
scroll to position [3666, 0]
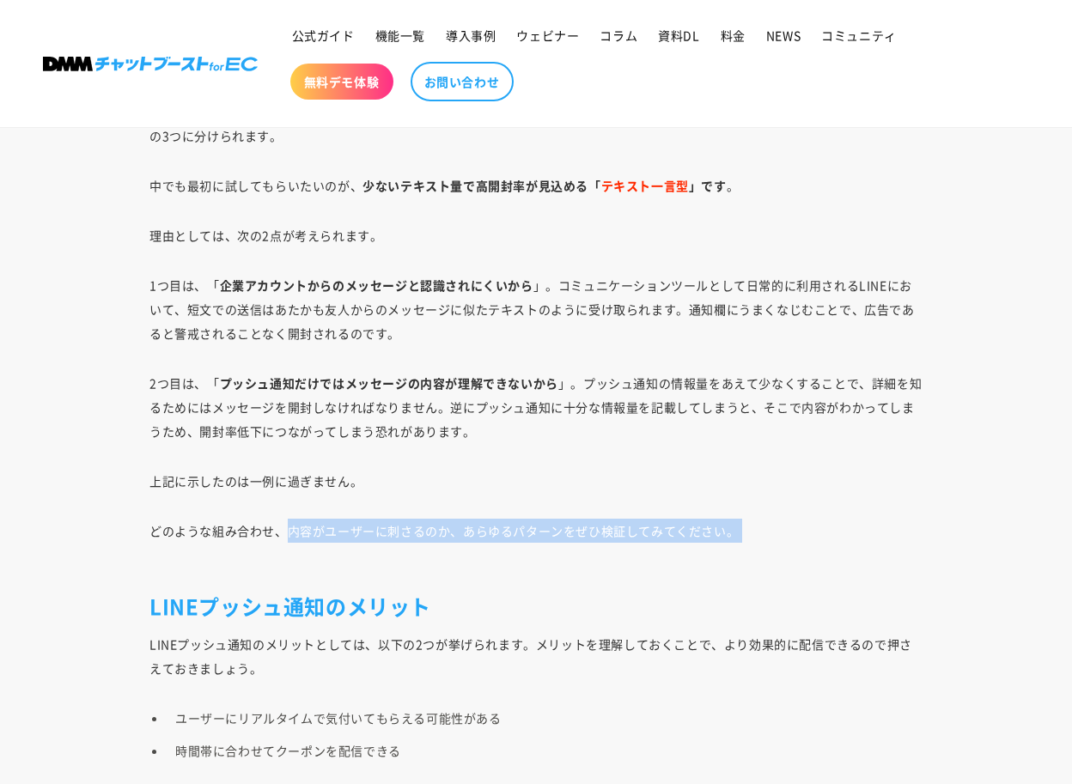
drag, startPoint x: 288, startPoint y: 527, endPoint x: 820, endPoint y: 556, distance: 532.2
click at [820, 556] on p "どのような組み合わせ、内容がユーザーに刺さるのか、あらゆるパターンをぜひ検証してみてください。" at bounding box center [535, 543] width 773 height 48
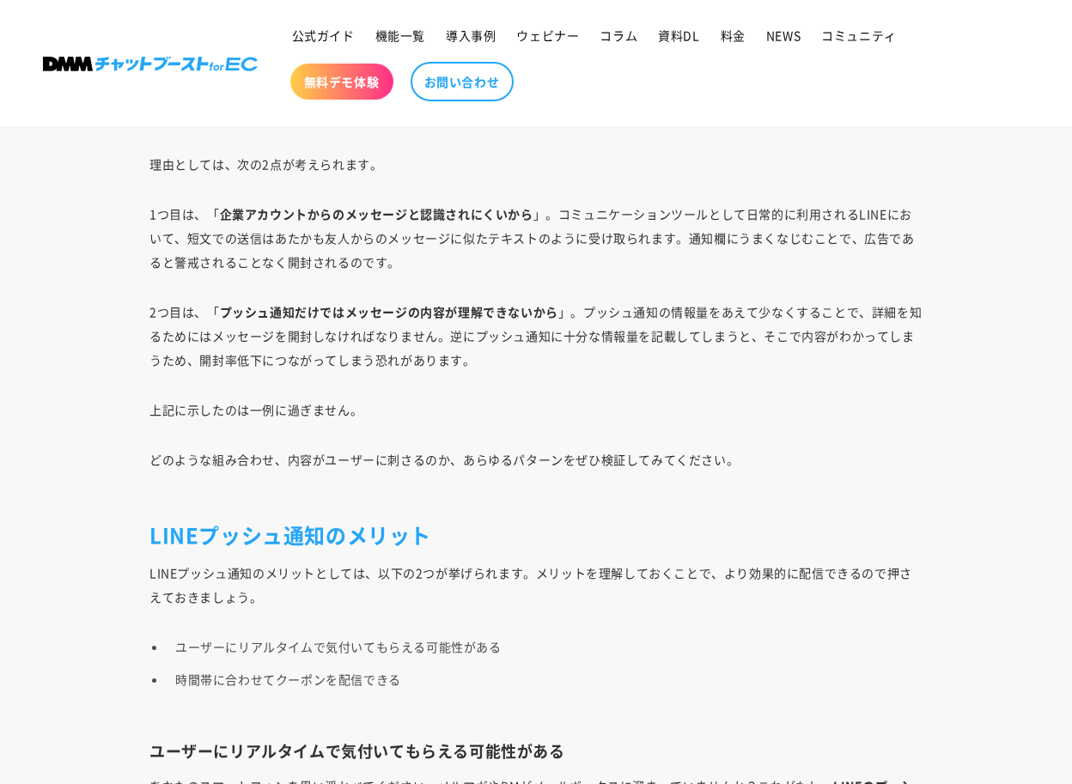
scroll to position [3696, 0]
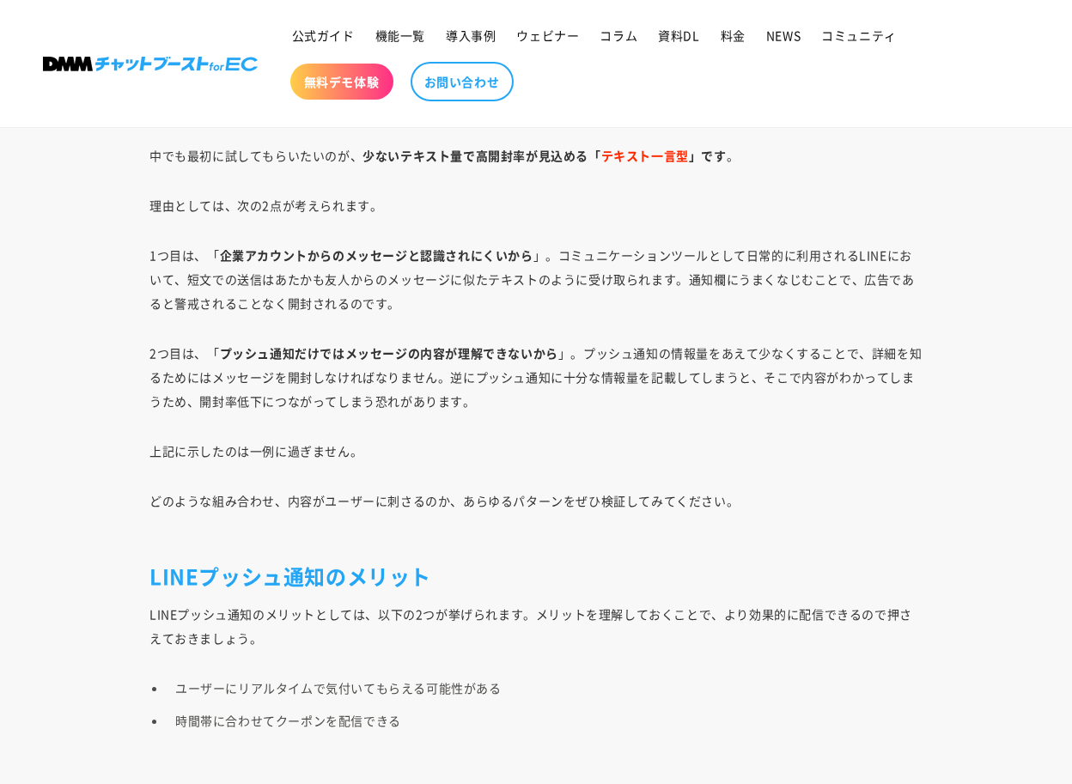
drag, startPoint x: 213, startPoint y: 355, endPoint x: 543, endPoint y: 361, distance: 329.8
click at [543, 361] on p "2つ目は、「 プッシュ通知だけではメッセージの内容が理解できないから 」。プッシュ通知の情報量をあえて少なくすることで、詳細を知るためにはメッセージを開封しな…" at bounding box center [535, 377] width 773 height 72
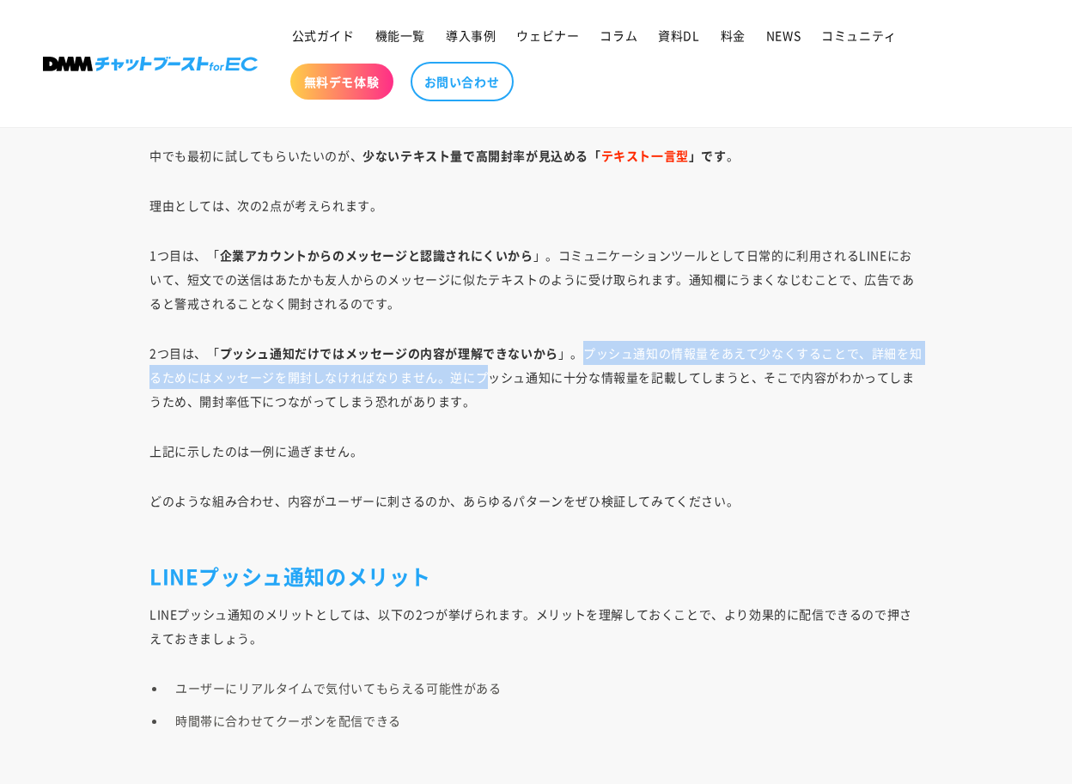
drag, startPoint x: 580, startPoint y: 353, endPoint x: 492, endPoint y: 382, distance: 92.3
click at [492, 382] on p "2つ目は、「 プッシュ通知だけではメッセージの内容が理解できないから 」。プッシュ通知の情報量をあえて少なくすることで、詳細を知るためにはメッセージを開封しな…" at bounding box center [535, 377] width 773 height 72
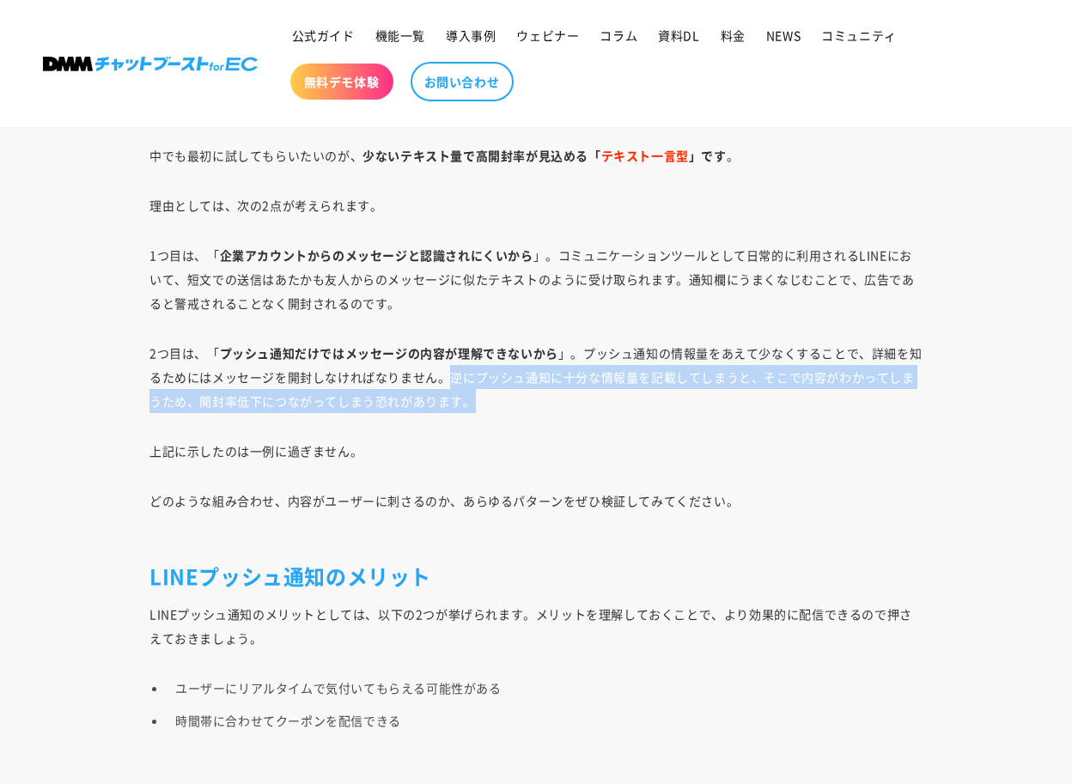
drag, startPoint x: 446, startPoint y: 381, endPoint x: 797, endPoint y: 395, distance: 350.6
click at [797, 395] on p "2つ目は、「 プッシュ通知だけではメッセージの内容が理解できないから 」。プッシュ通知の情報量をあえて少なくすることで、詳細を知るためにはメッセージを開封しな…" at bounding box center [535, 377] width 773 height 72
click at [616, 401] on p "2つ目は、「 プッシュ通知だけではメッセージの内容が理解できないから 」。プッシュ通知の情報量をあえて少なくすることで、詳細を知るためにはメッセージを開封しな…" at bounding box center [535, 377] width 773 height 72
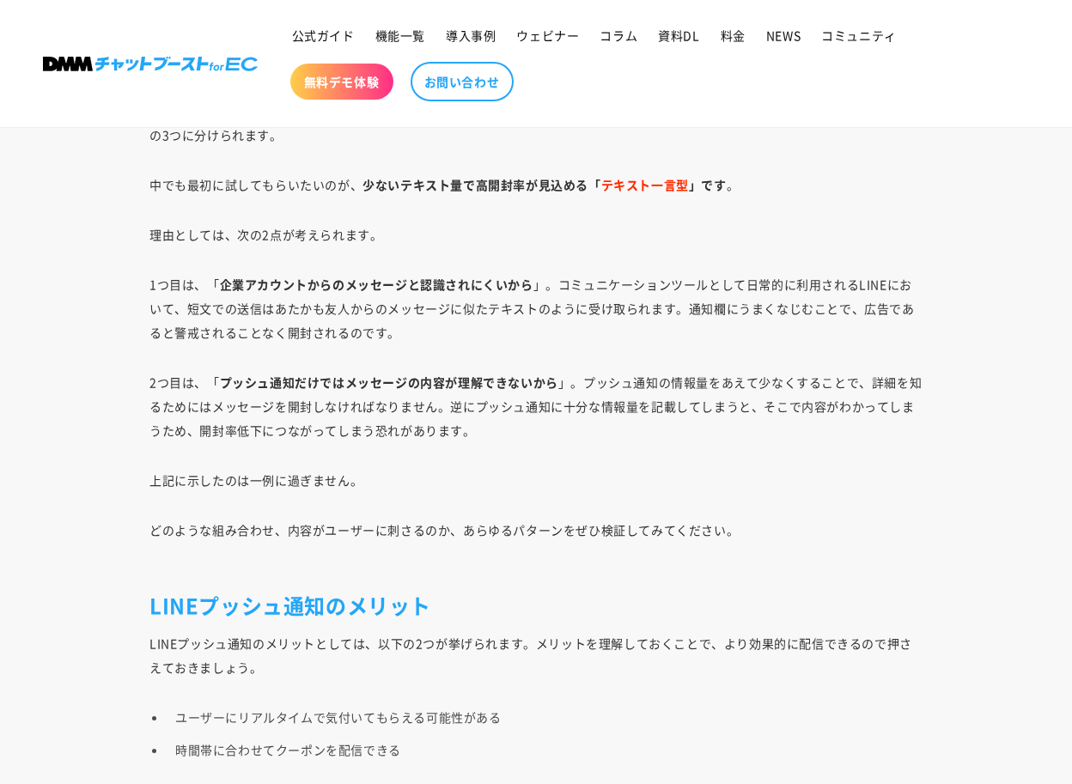
scroll to position [3651, 0]
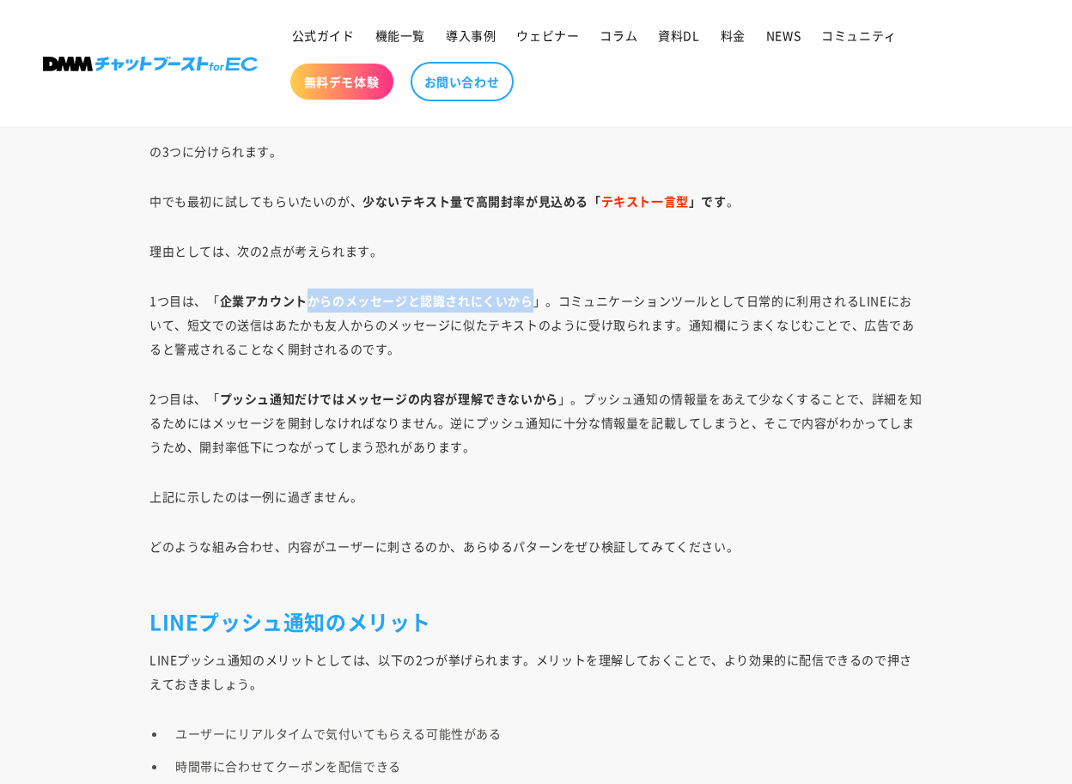
drag, startPoint x: 312, startPoint y: 305, endPoint x: 531, endPoint y: 304, distance: 219.8
click at [531, 304] on p "1つ目は、「 企業アカウントからのメッセージと認識されにくいから 」。コミュニケーションツールとして日常的に利用されるLINEにおいて、短文での送信はあたかも…" at bounding box center [535, 324] width 773 height 72
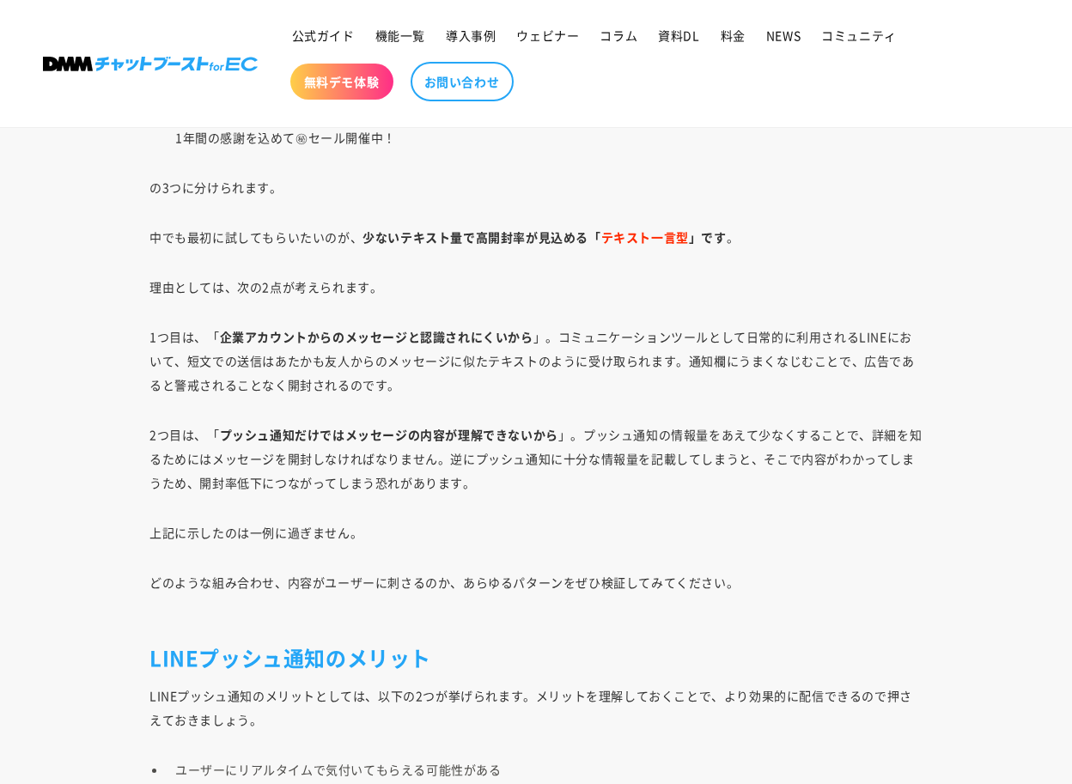
scroll to position [3593, 0]
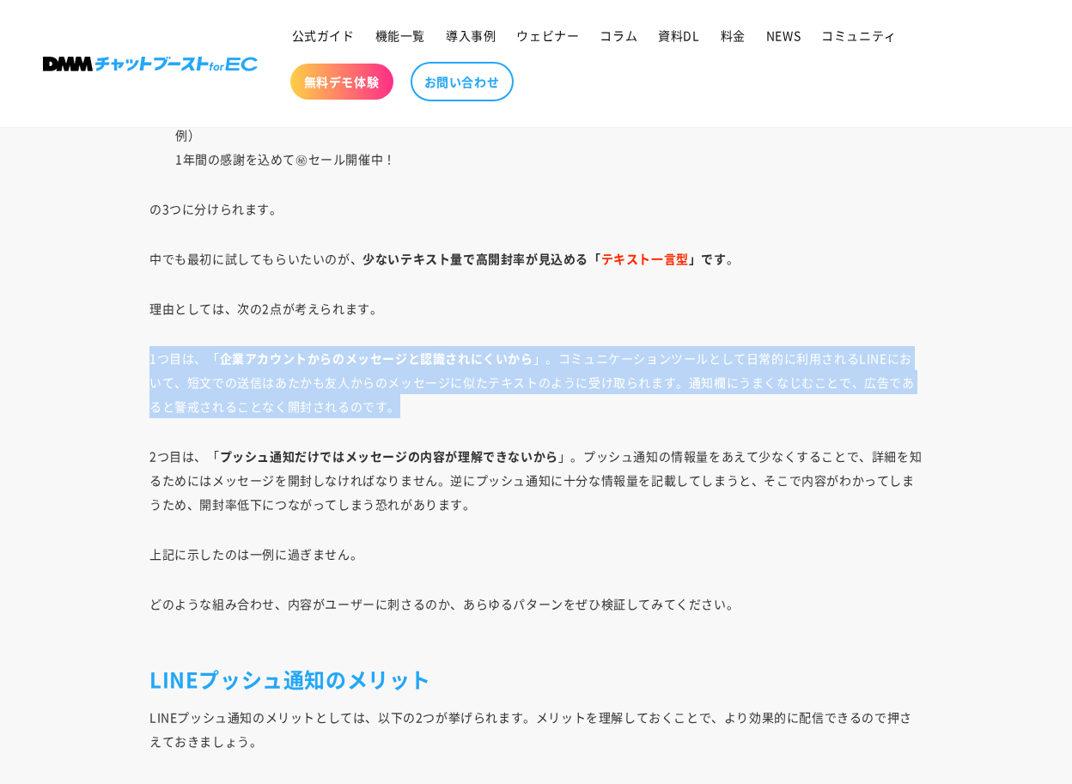
drag, startPoint x: 143, startPoint y: 358, endPoint x: 558, endPoint y: 394, distance: 416.3
click at [558, 394] on div "LINE公式アカウントのプッシュ通知機能について、実際どのように活用できるのか完全に理解できている方は少ないのではないでしょうか。 LINE公式アカウント に…" at bounding box center [535, 238] width 859 height 5607
click at [608, 397] on p "1つ目は、「 企業アカウントからのメッセージと認識されにくいから 」。コミュニケーションツールとして日常的に利用されるLINEにおいて、短文での送信はあたかも…" at bounding box center [535, 382] width 773 height 72
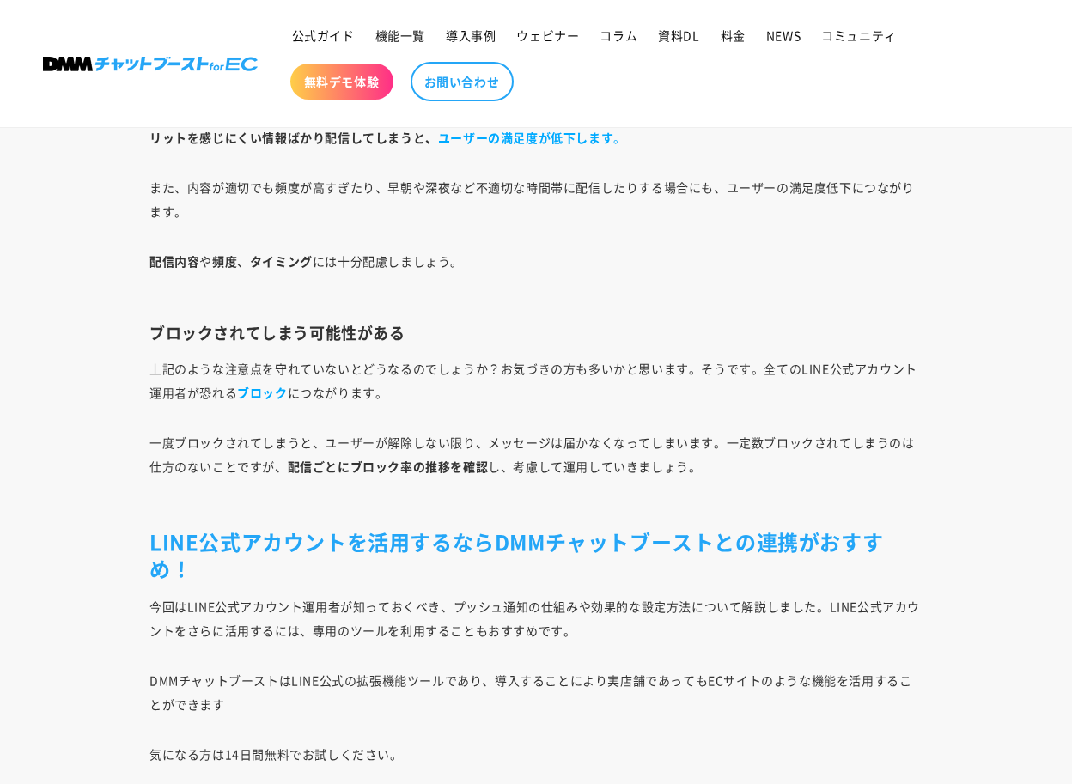
scroll to position [4983, 0]
